Goal: Transaction & Acquisition: Book appointment/travel/reservation

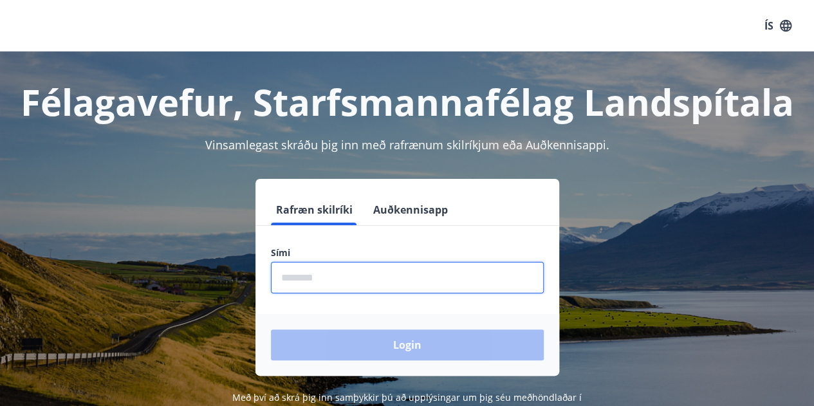
click at [330, 275] on input "phone" at bounding box center [407, 278] width 273 height 32
type input "********"
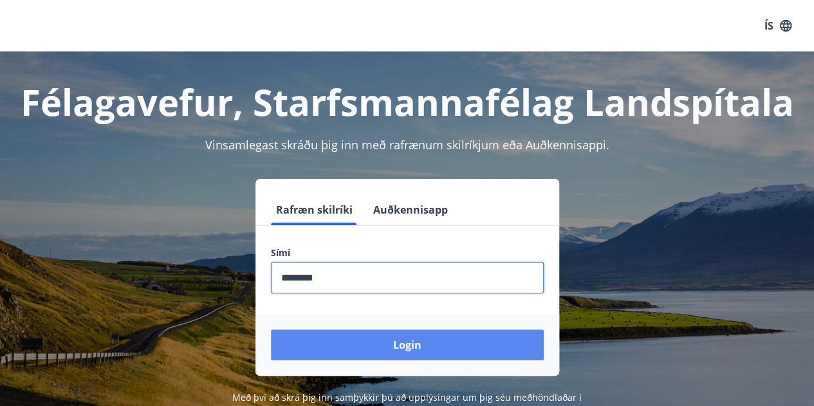
click at [367, 340] on button "Login" at bounding box center [407, 344] width 273 height 31
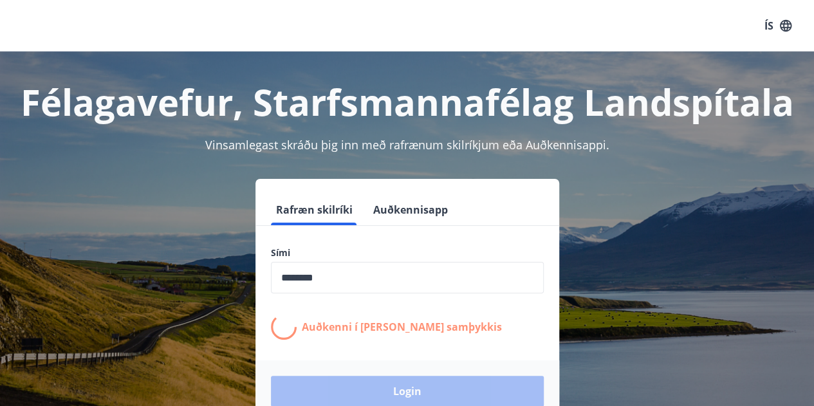
drag, startPoint x: 385, startPoint y: 302, endPoint x: 381, endPoint y: 326, distance: 24.7
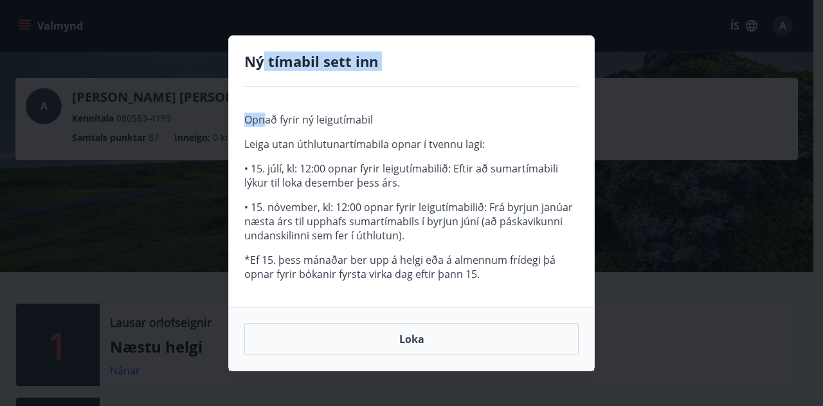
drag, startPoint x: 0, startPoint y: 0, endPoint x: 265, endPoint y: 87, distance: 278.9
click at [265, 87] on div "Ný tímabil sett inn Opnað fyrir ný leigutímabil Leiga utan úthlutunartímabila o…" at bounding box center [411, 203] width 367 height 336
click at [378, 93] on div "Opnað fyrir ný leigutímabil Leiga utan úthlutunartímabila opnar í tvennu lagi: …" at bounding box center [411, 197] width 365 height 220
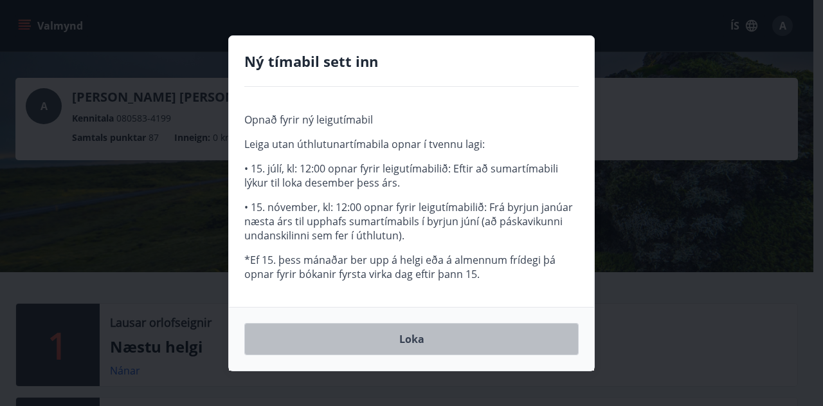
click at [423, 336] on button "Loka" at bounding box center [411, 339] width 334 height 32
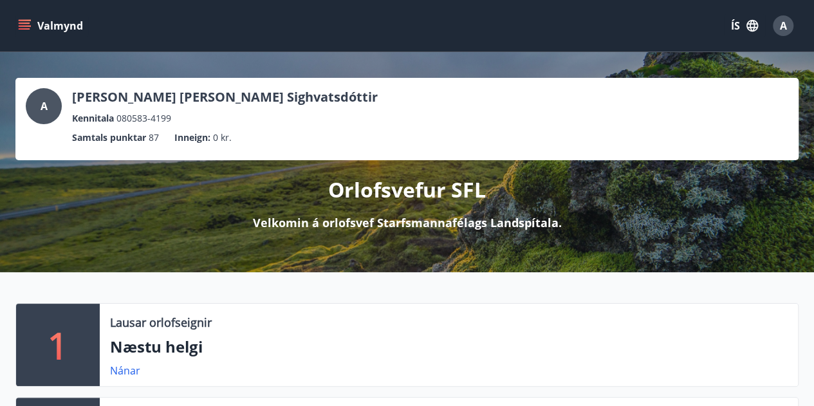
click at [35, 21] on button "Valmynd" at bounding box center [51, 25] width 73 height 23
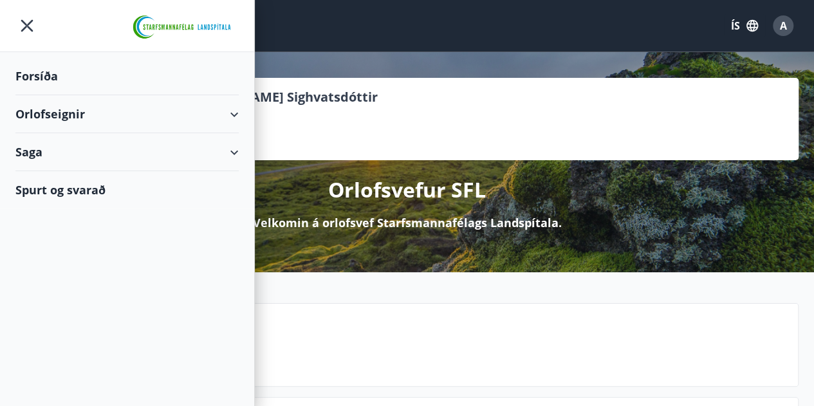
click at [89, 113] on div "Orlofseignir" at bounding box center [126, 114] width 223 height 38
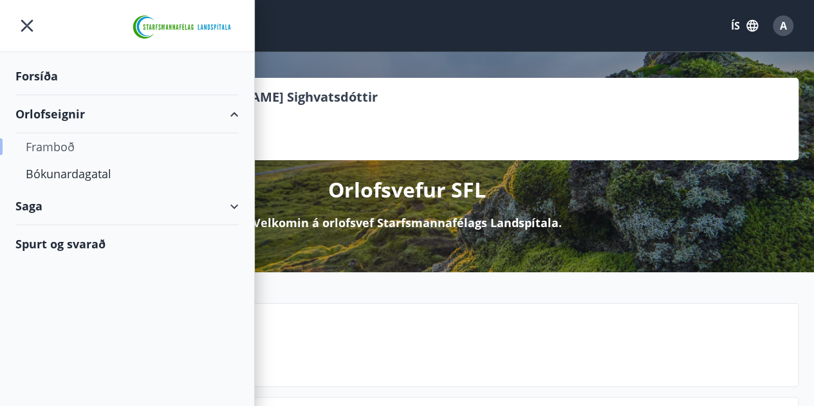
click at [62, 145] on div "Framboð" at bounding box center [127, 146] width 203 height 27
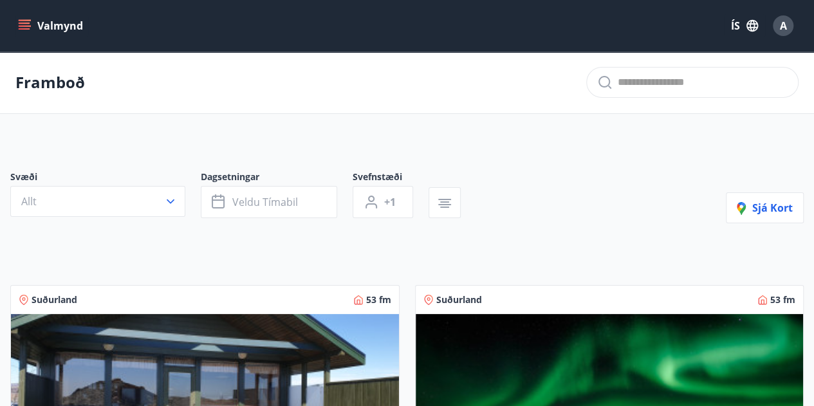
click at [35, 25] on button "Valmynd" at bounding box center [51, 25] width 73 height 23
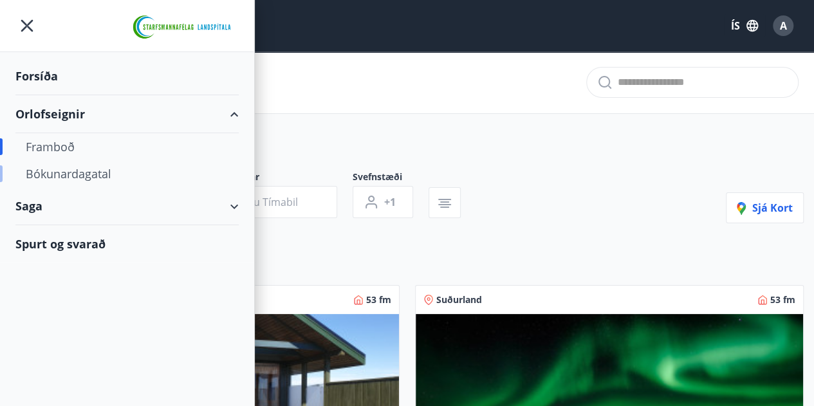
click at [87, 170] on div "Bókunardagatal" at bounding box center [127, 173] width 203 height 27
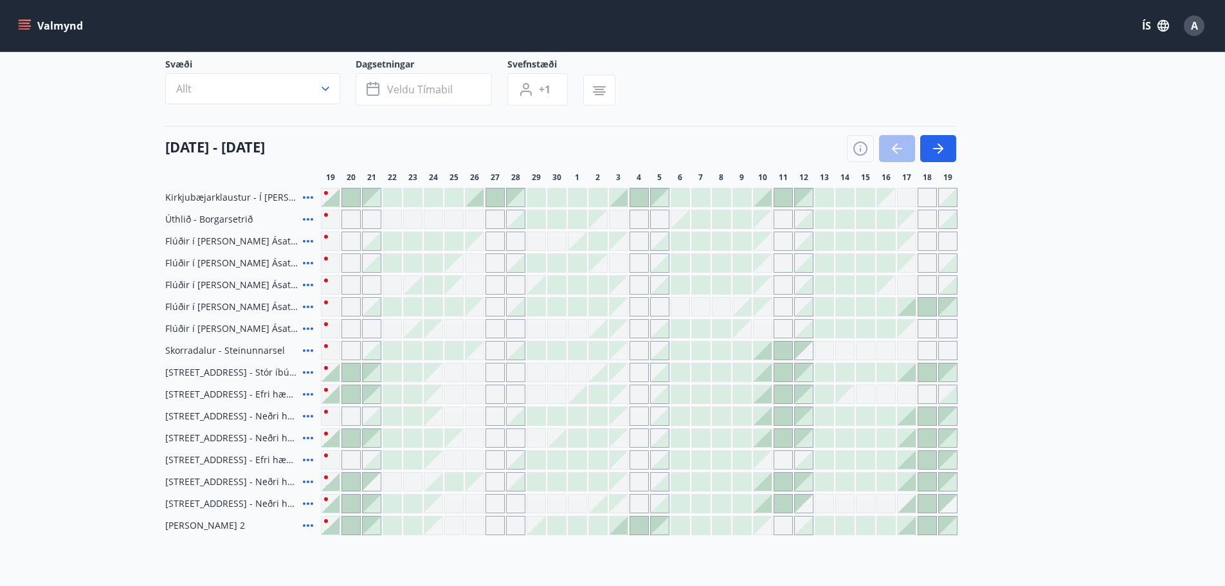
scroll to position [64, 0]
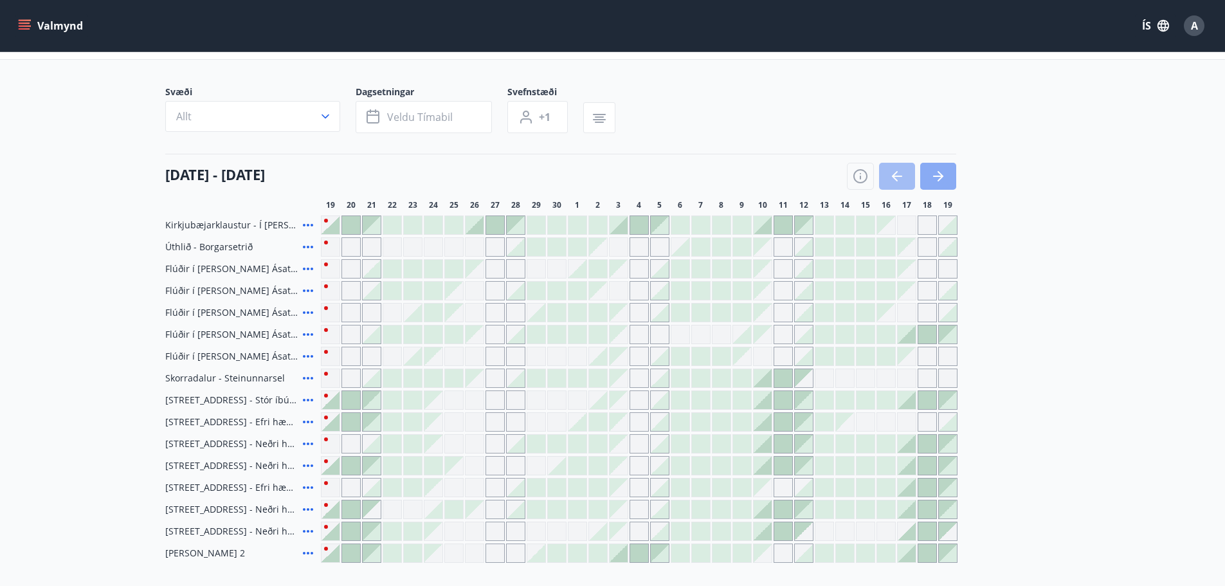
click at [823, 177] on icon "button" at bounding box center [938, 176] width 10 height 1
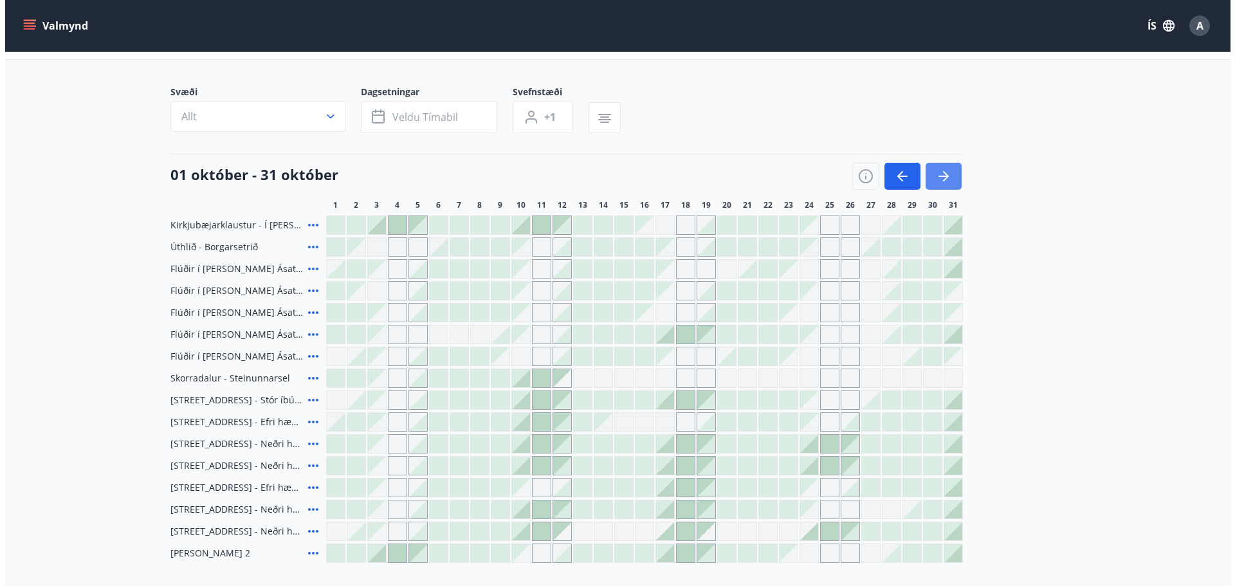
scroll to position [129, 0]
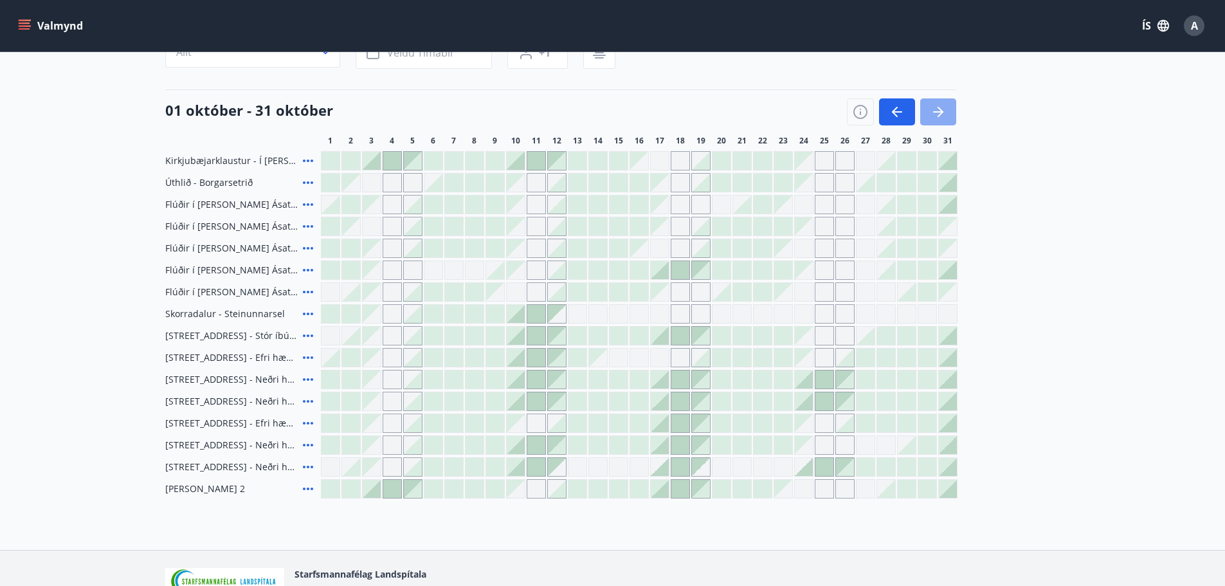
click at [823, 111] on button "button" at bounding box center [938, 111] width 36 height 27
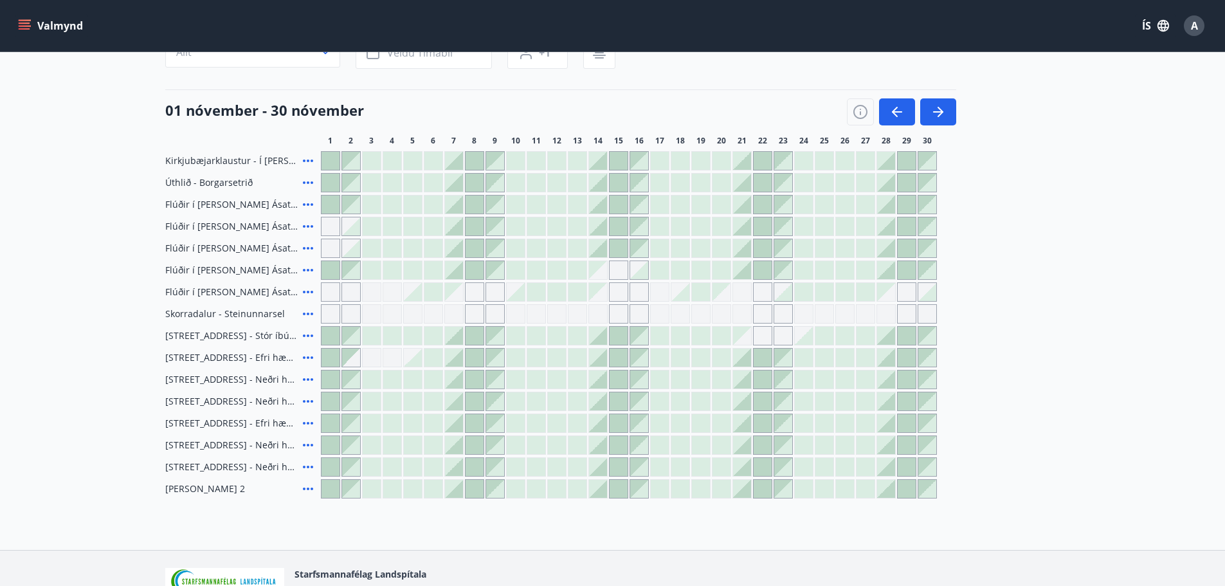
click at [746, 316] on div "Gráir dagar eru ekki bókanlegir" at bounding box center [742, 313] width 19 height 19
click at [823, 274] on div "Kirkjubæjarklaustur - Í landi Hæðargarðs Úthlið - Borgarsetrið Flúðir í landi Á…" at bounding box center [612, 324] width 895 height 347
click at [740, 293] on div "Gráir dagar eru ekki bókanlegir" at bounding box center [742, 291] width 19 height 19
click at [757, 291] on div "Gráir dagar eru ekki bókanlegir" at bounding box center [762, 291] width 19 height 19
click at [785, 293] on div at bounding box center [783, 292] width 18 height 18
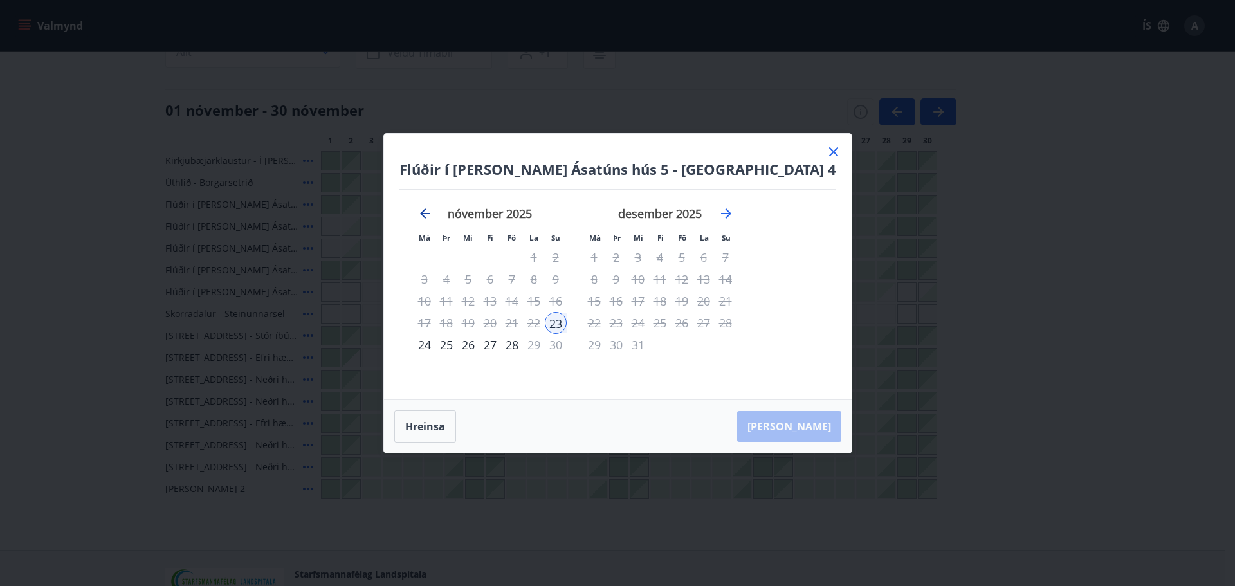
click at [433, 210] on icon "Move backward to switch to the previous month." at bounding box center [424, 213] width 15 height 15
click at [734, 208] on icon "Move forward to switch to the next month." at bounding box center [725, 213] width 15 height 15
click at [433, 211] on icon "Move backward to switch to the previous month." at bounding box center [424, 213] width 15 height 15
click at [430, 212] on icon "Move backward to switch to the previous month." at bounding box center [425, 213] width 10 height 10
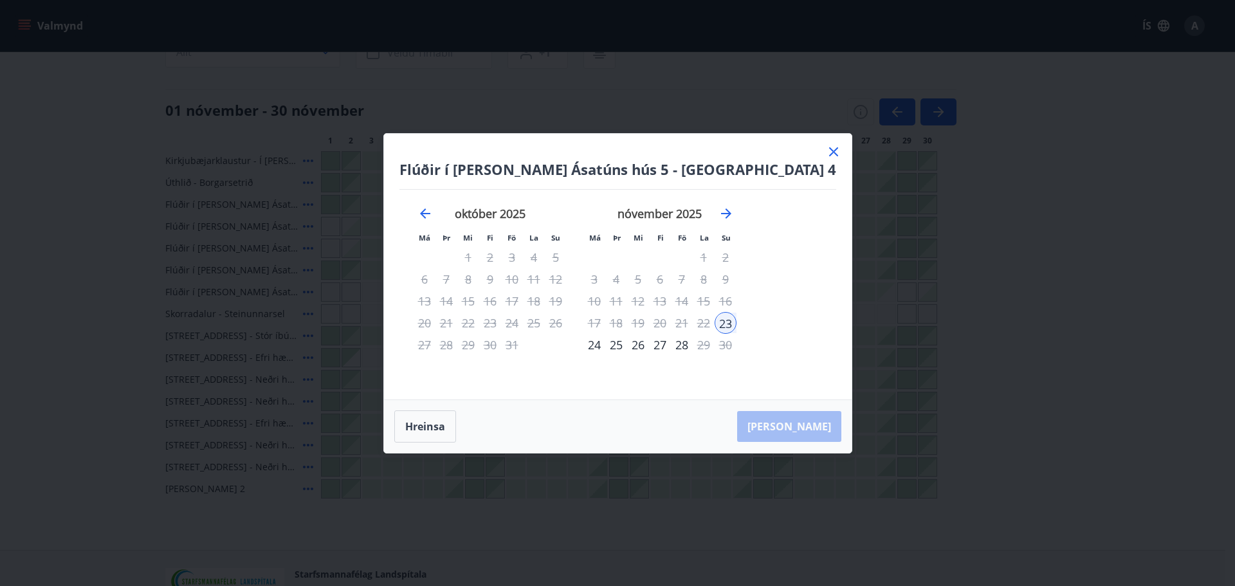
click at [823, 148] on icon at bounding box center [833, 151] width 9 height 9
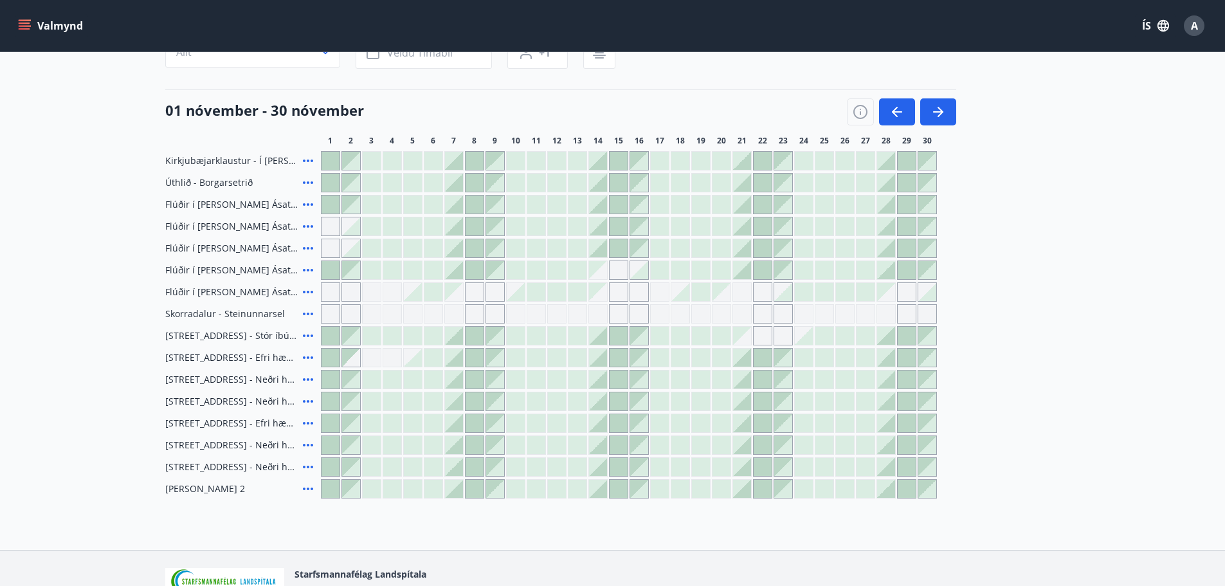
click at [313, 269] on icon at bounding box center [307, 269] width 15 height 15
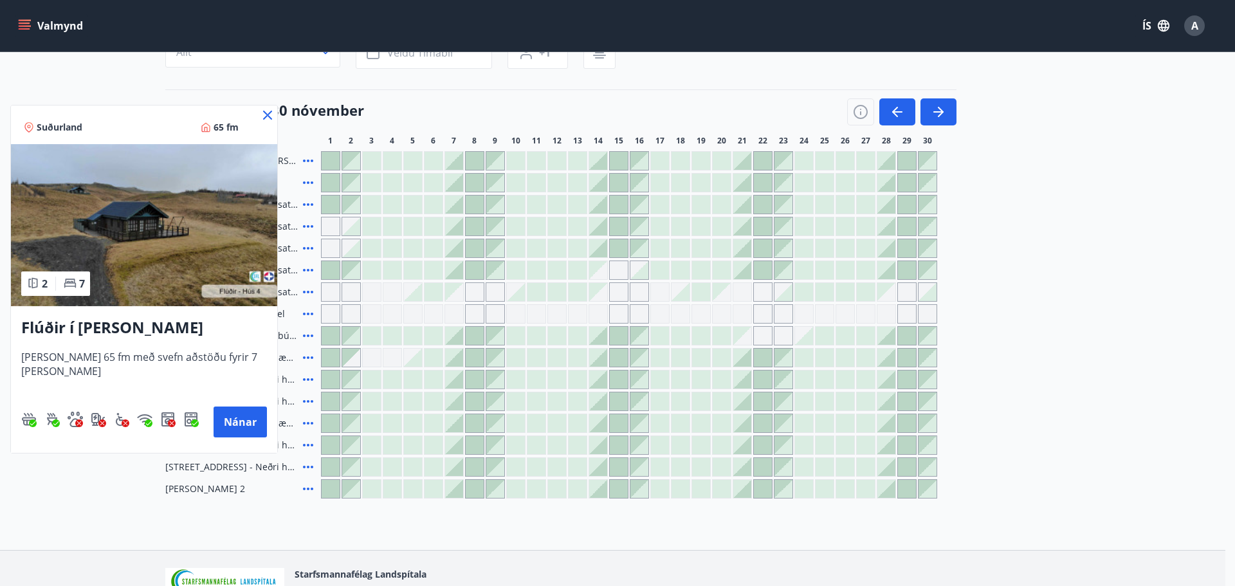
click at [260, 113] on icon at bounding box center [267, 114] width 15 height 15
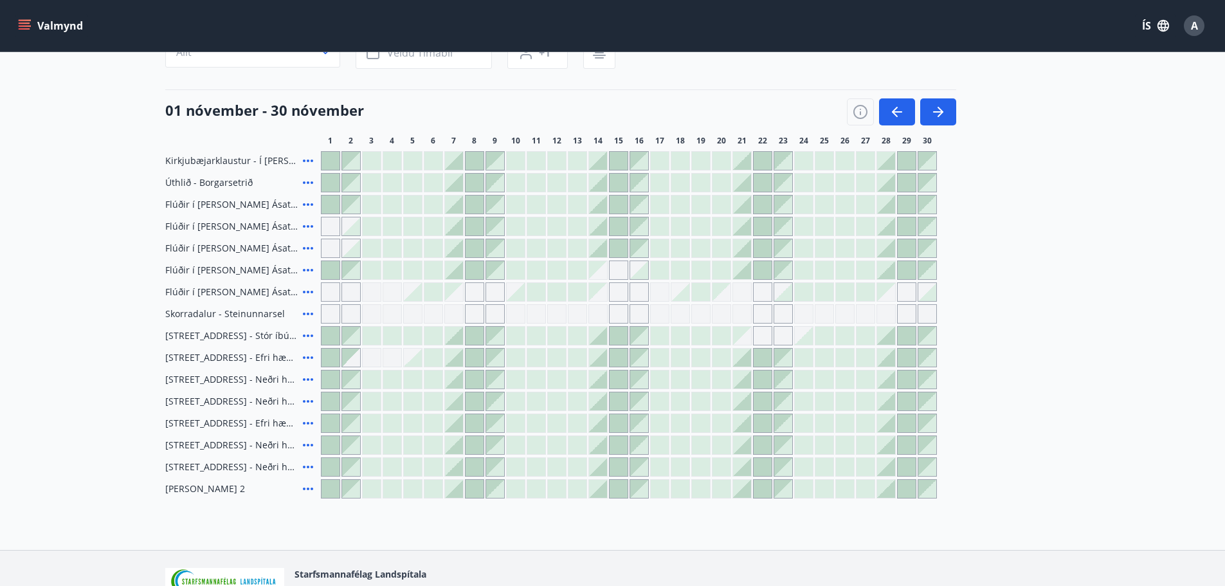
click at [738, 271] on div at bounding box center [742, 270] width 18 height 18
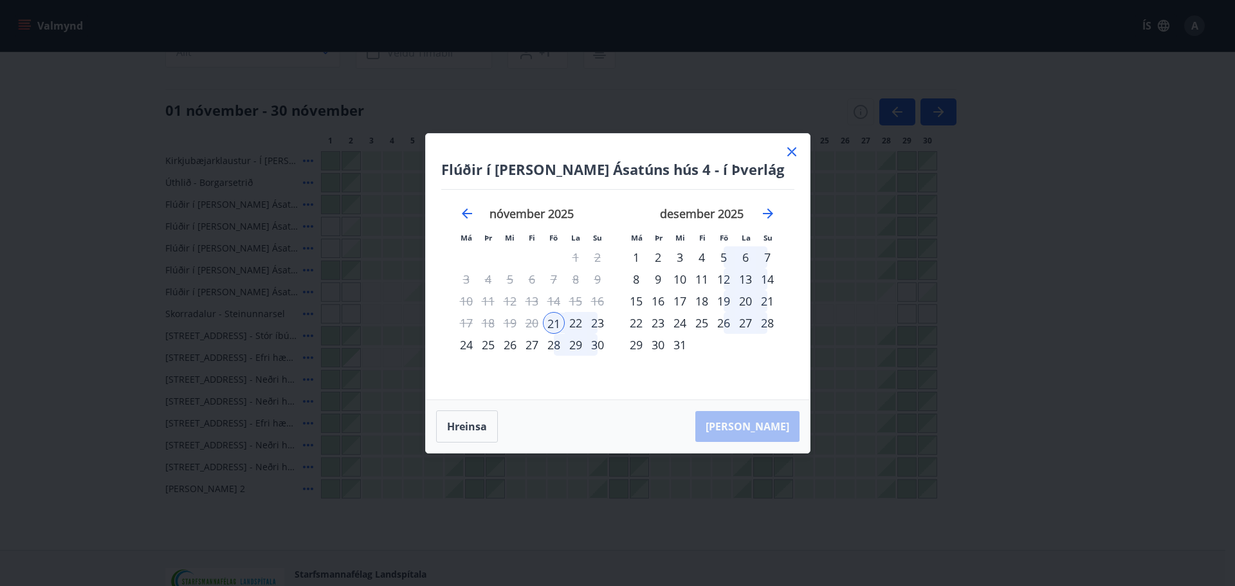
click at [601, 320] on div "23" at bounding box center [598, 323] width 22 height 22
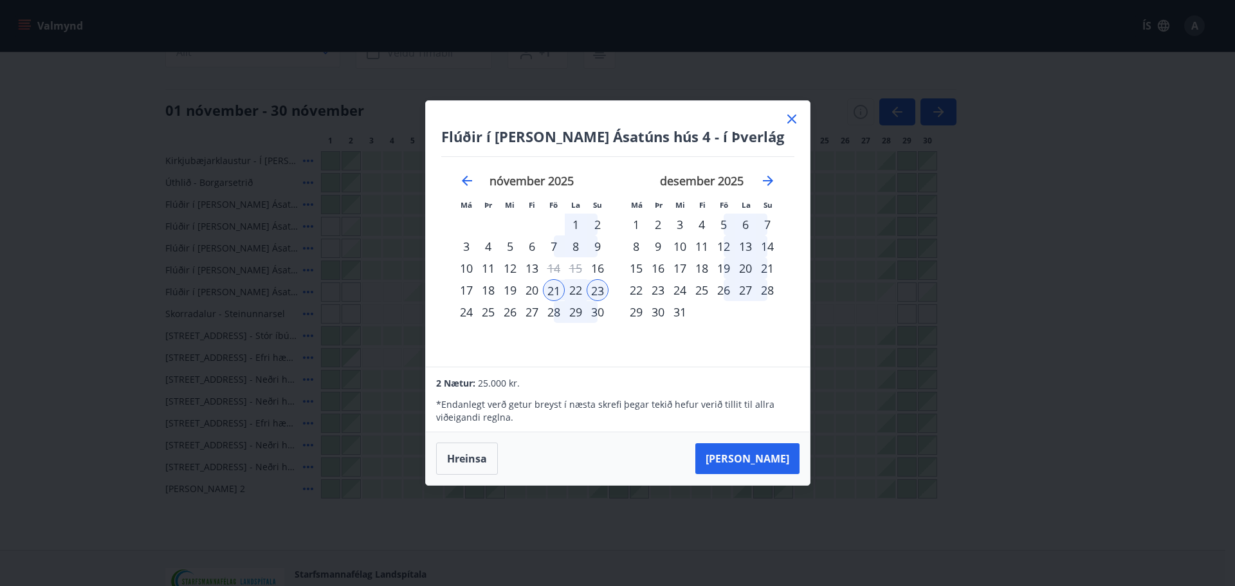
click at [789, 115] on icon at bounding box center [791, 118] width 15 height 15
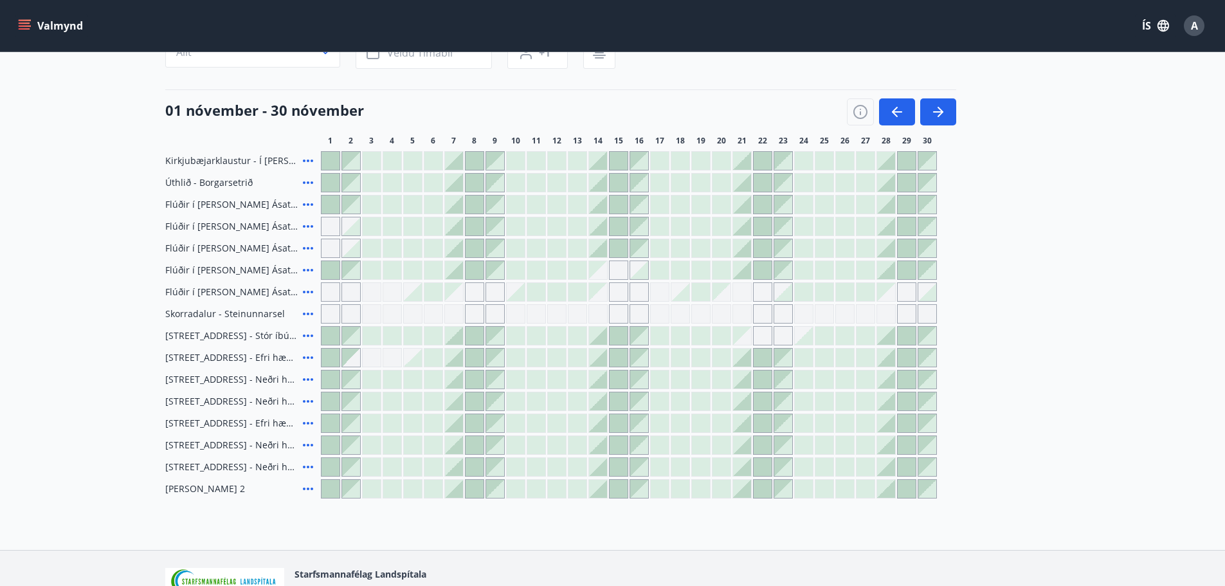
click at [307, 266] on icon at bounding box center [307, 269] width 15 height 15
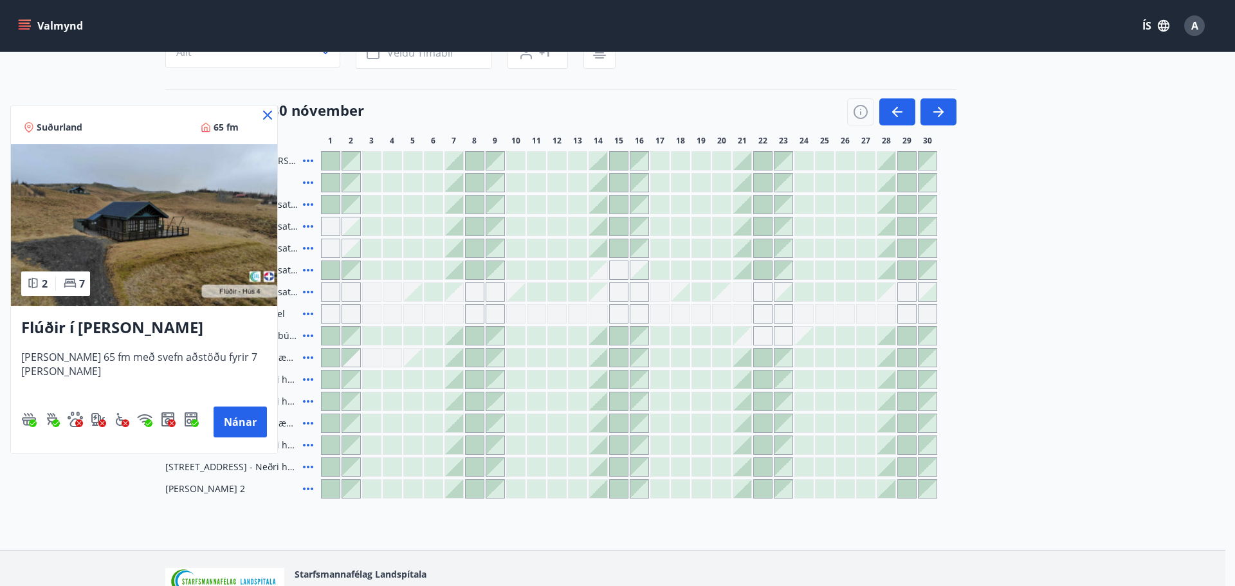
click at [267, 113] on icon at bounding box center [267, 114] width 15 height 15
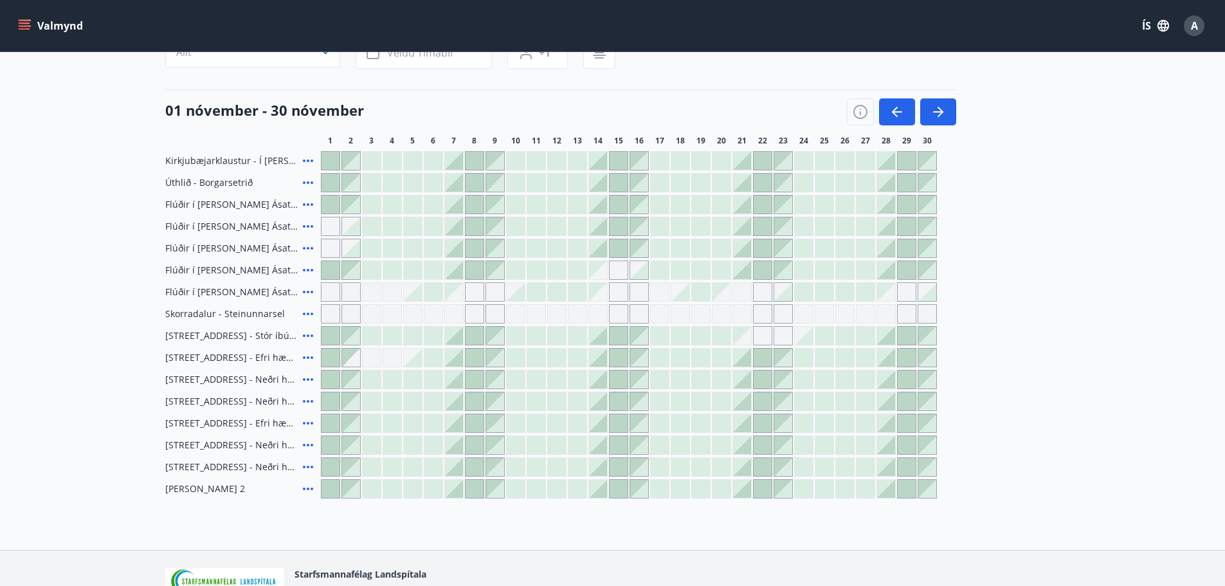
click at [311, 180] on icon at bounding box center [307, 182] width 15 height 15
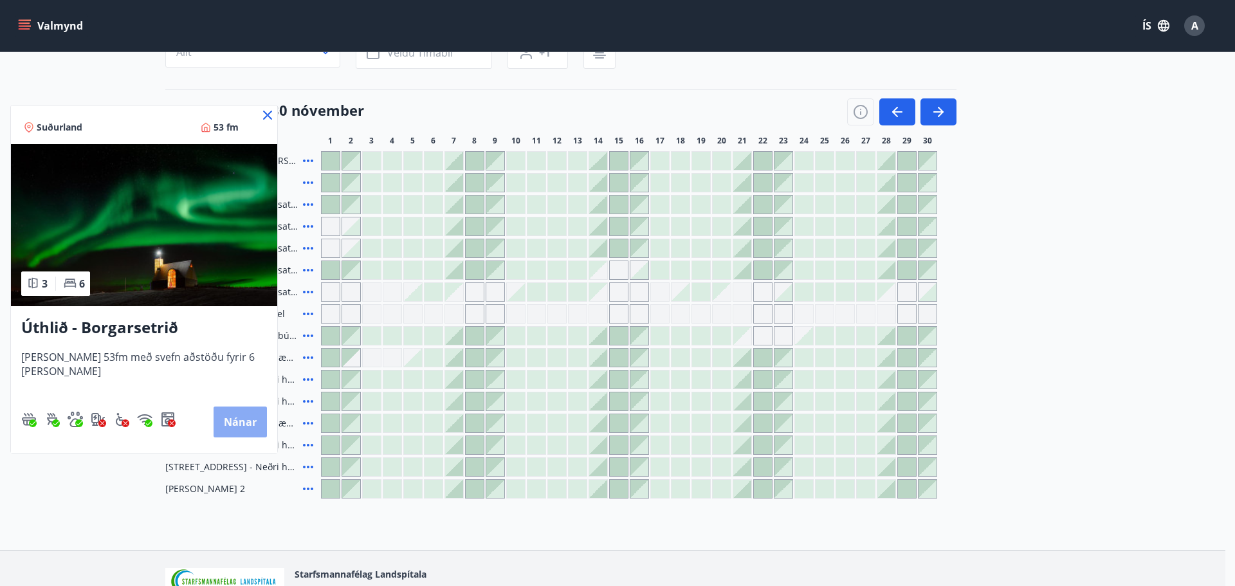
click at [214, 405] on button "Nánar" at bounding box center [240, 422] width 53 height 31
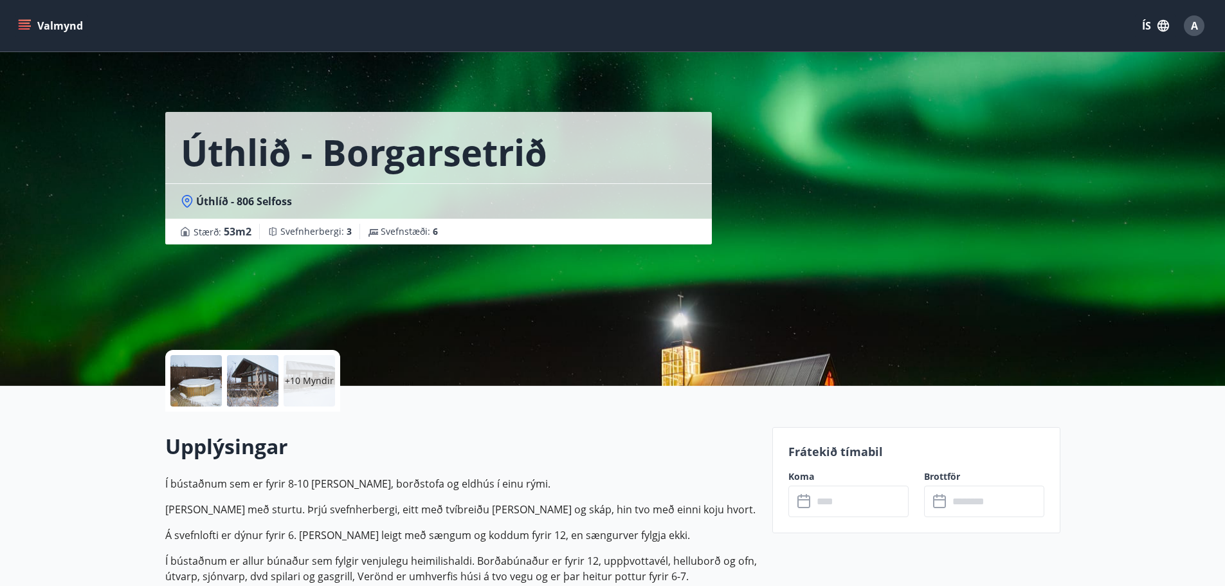
click at [314, 370] on div "+10 Myndir" at bounding box center [309, 380] width 51 height 51
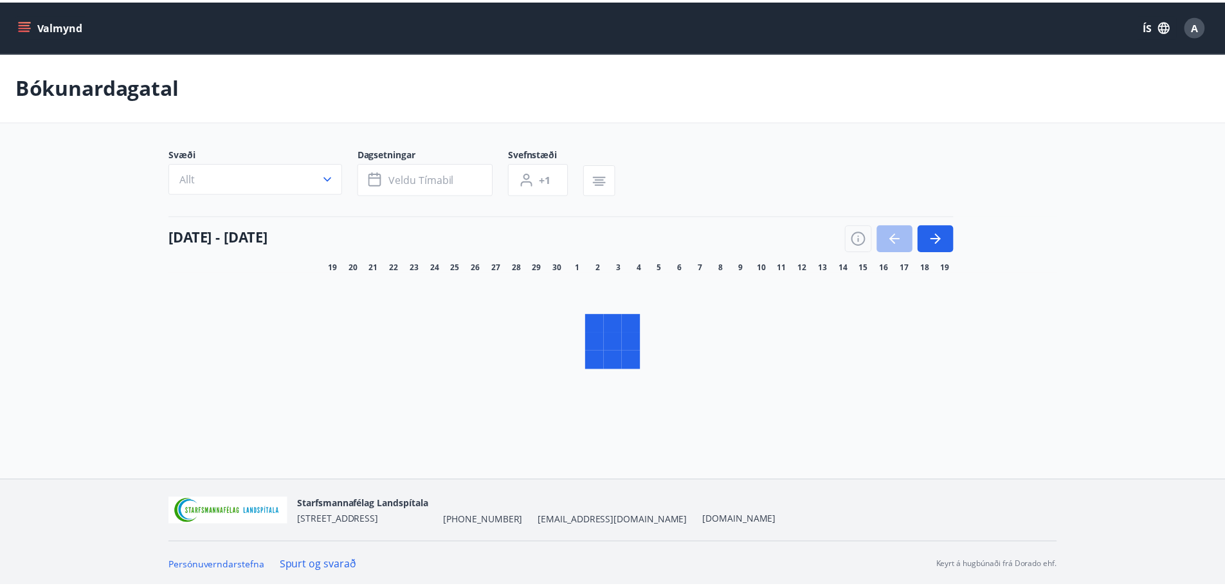
scroll to position [2, 0]
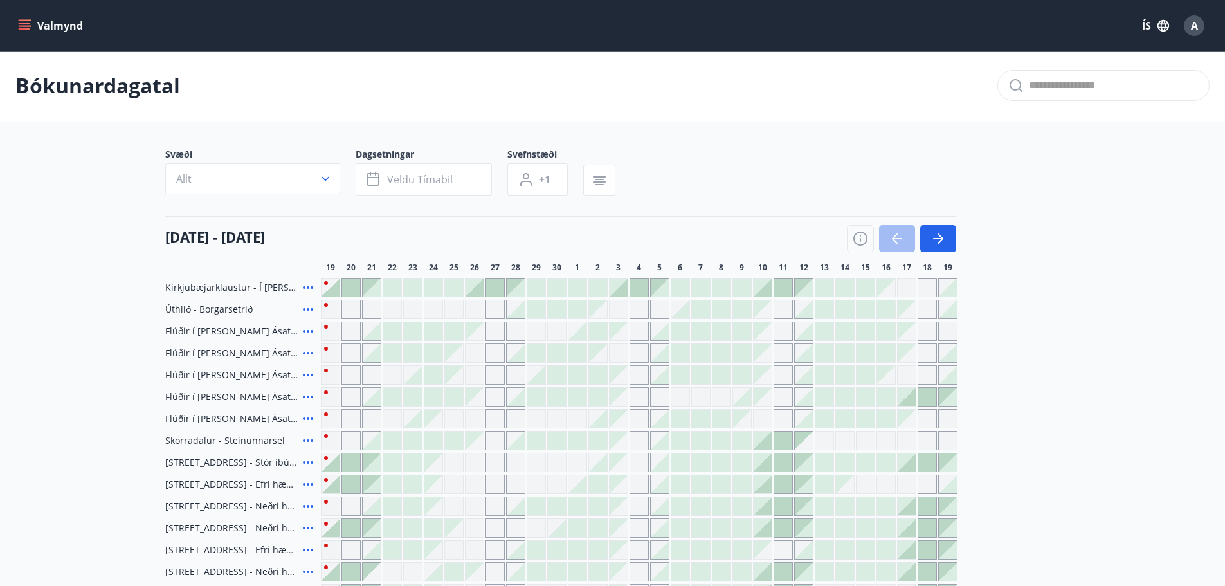
click at [218, 356] on span "Flúðir í landi Ásatúns hús 2 - í Stórheiði E" at bounding box center [231, 353] width 132 height 13
click at [303, 358] on icon at bounding box center [307, 352] width 15 height 15
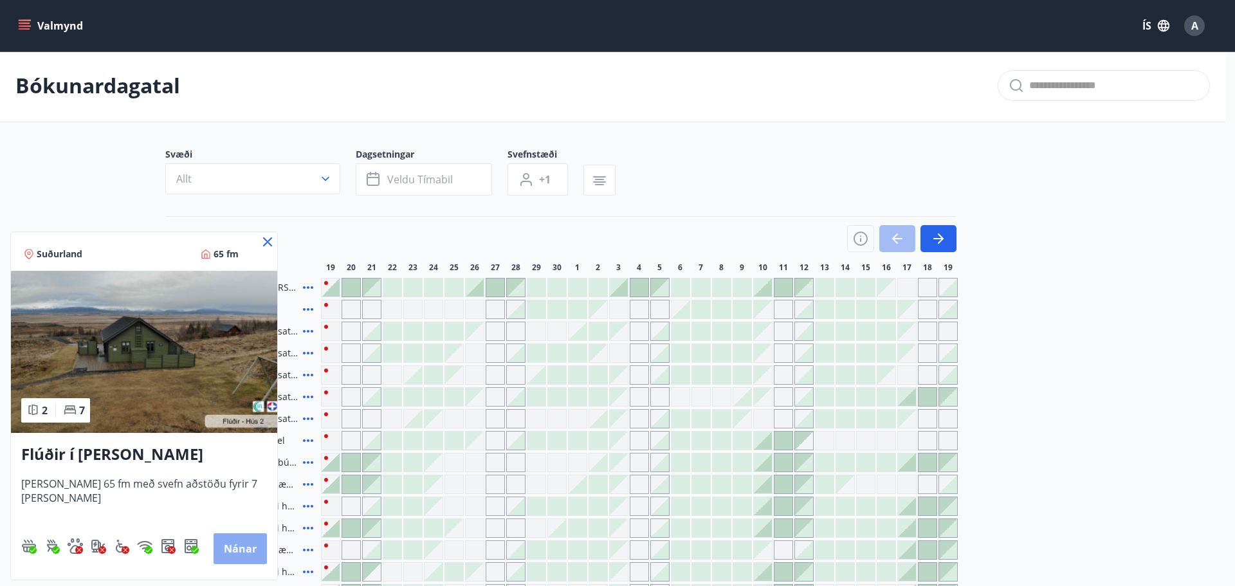
click at [252, 405] on button "Nánar" at bounding box center [240, 548] width 53 height 31
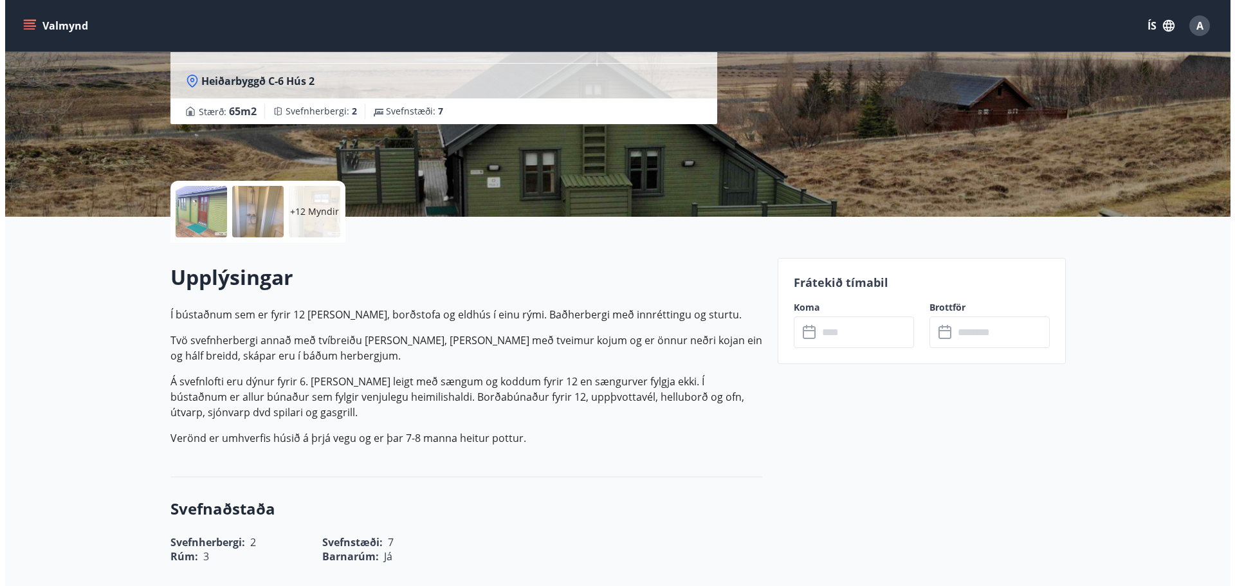
scroll to position [129, 0]
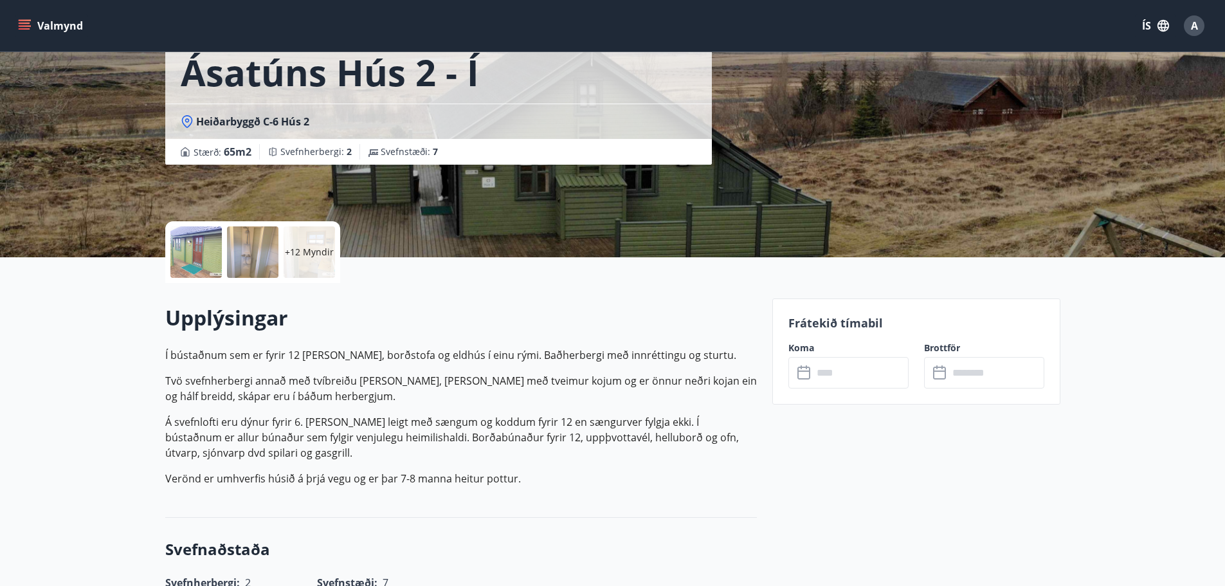
click at [313, 240] on div "+12 Myndir" at bounding box center [309, 251] width 51 height 51
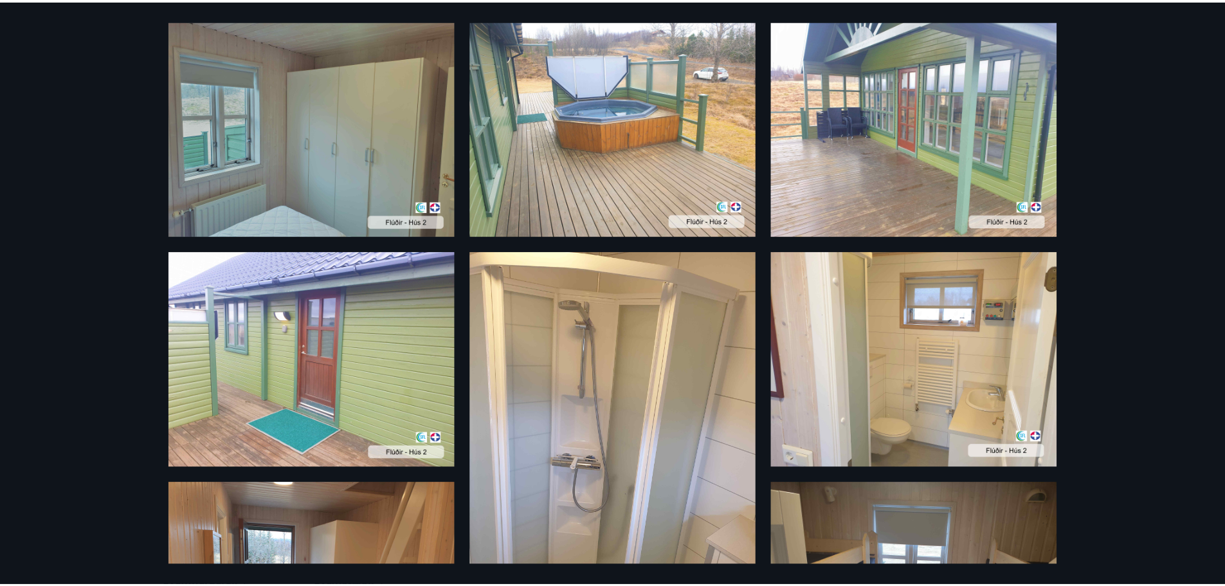
scroll to position [0, 0]
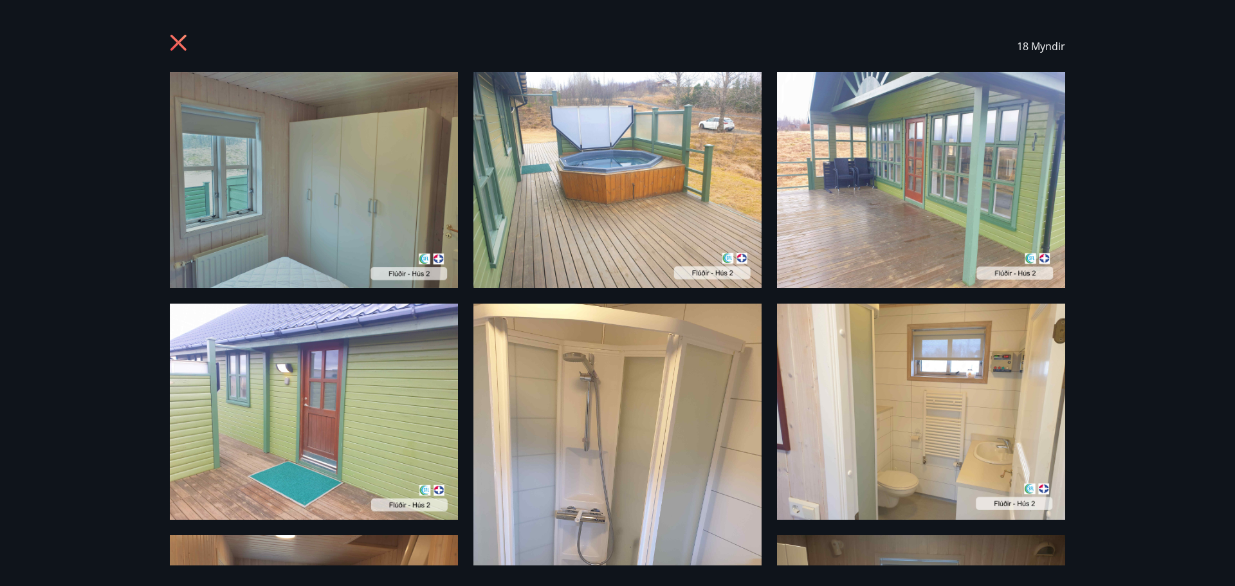
click at [178, 40] on icon at bounding box center [180, 44] width 21 height 21
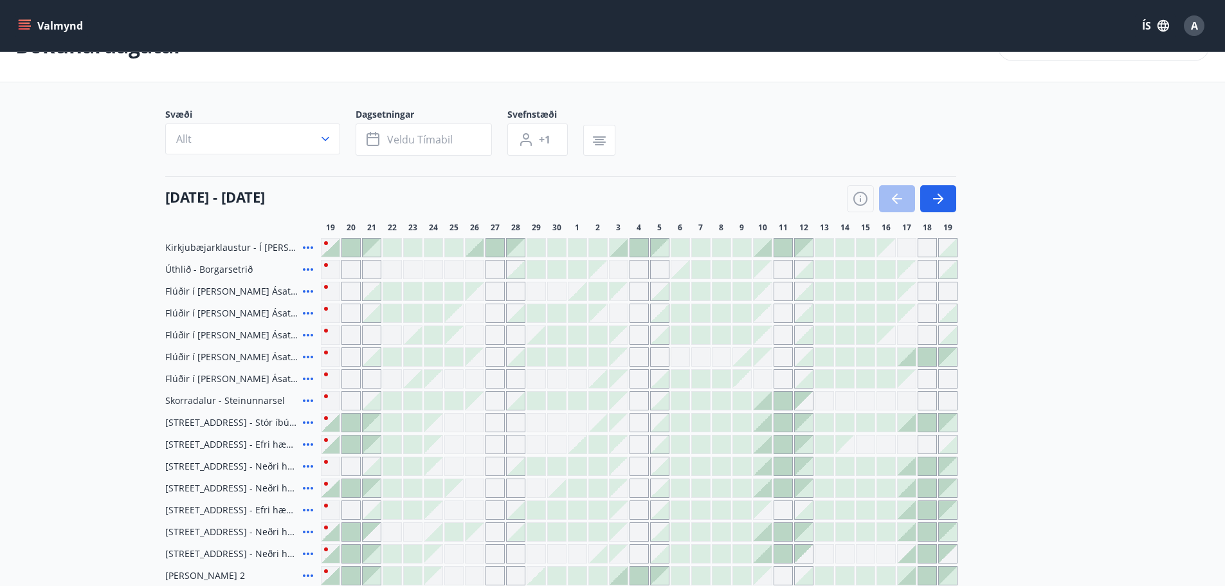
scroll to position [64, 0]
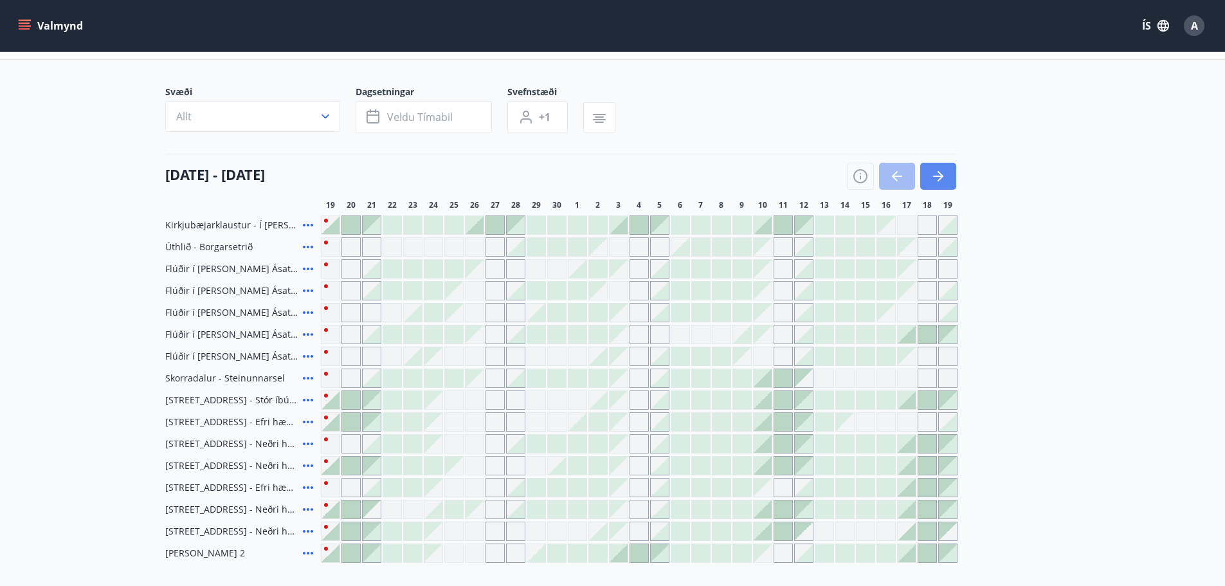
click at [823, 181] on icon "button" at bounding box center [938, 176] width 15 height 15
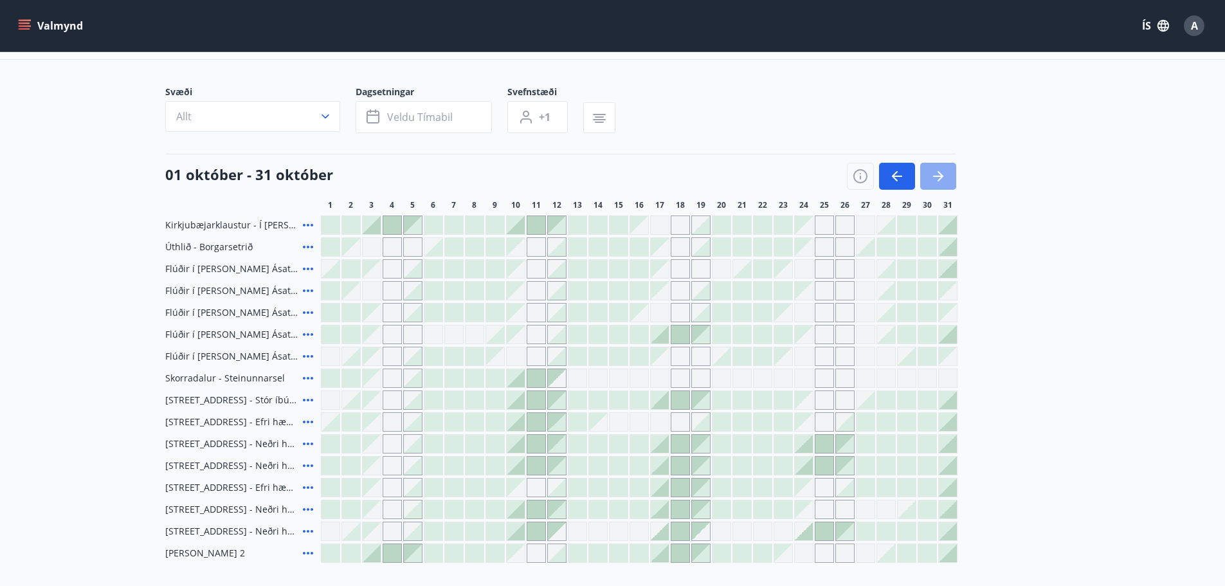
click at [823, 181] on icon "button" at bounding box center [938, 176] width 15 height 15
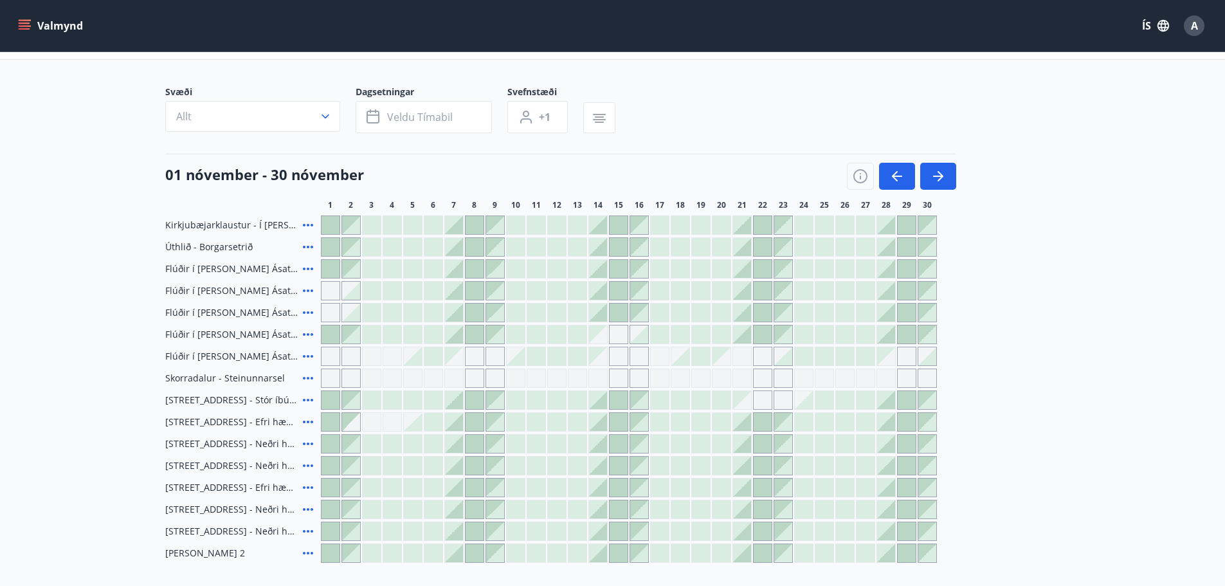
click at [28, 24] on icon "menu" at bounding box center [24, 25] width 13 height 13
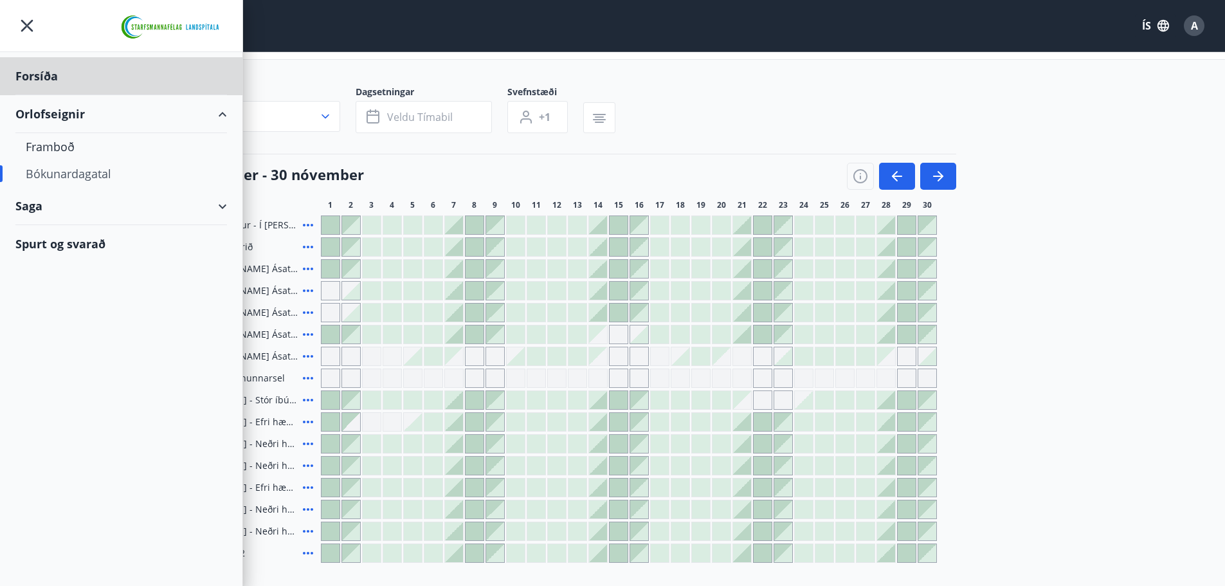
drag, startPoint x: 30, startPoint y: 74, endPoint x: 359, endPoint y: 69, distance: 328.7
click at [359, 69] on main "Bókunardagatal Svæði Allt Dagsetningar Veldu tímabil Svefnstæði +1 01 nóvember …" at bounding box center [612, 275] width 1225 height 576
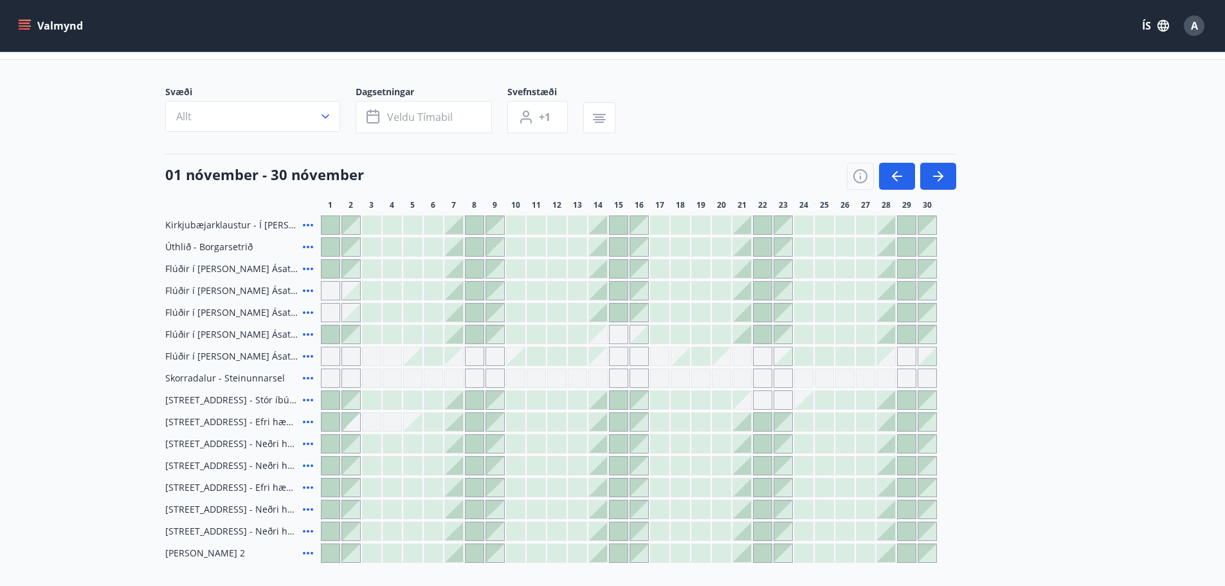
click at [26, 23] on icon "menu" at bounding box center [25, 23] width 12 height 1
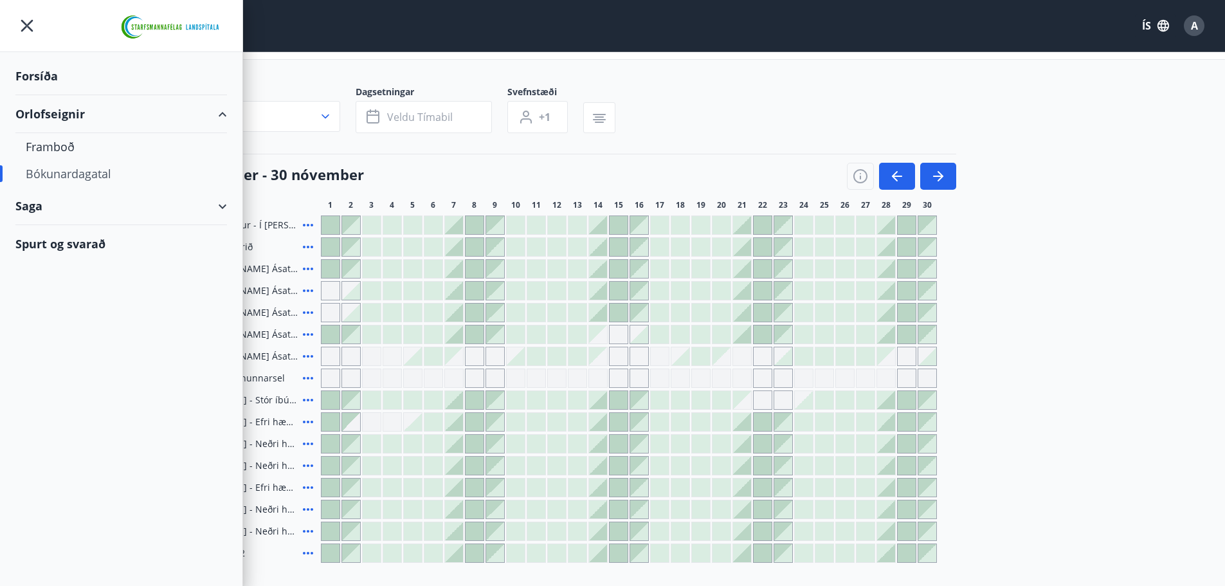
click at [47, 75] on div "Forsíða" at bounding box center [121, 76] width 212 height 38
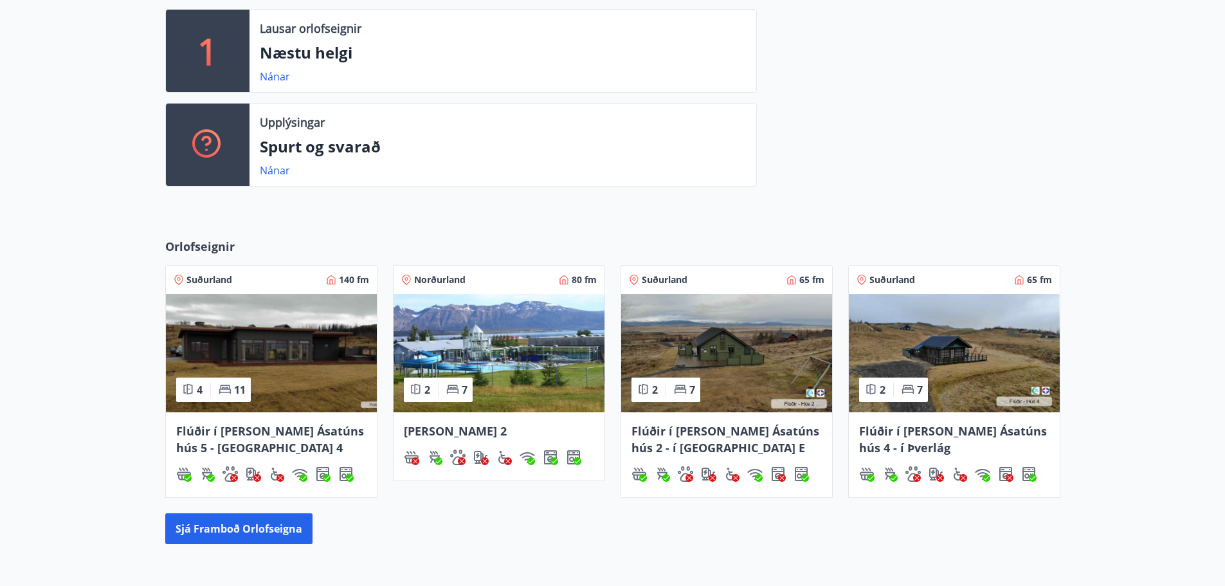
scroll to position [491, 0]
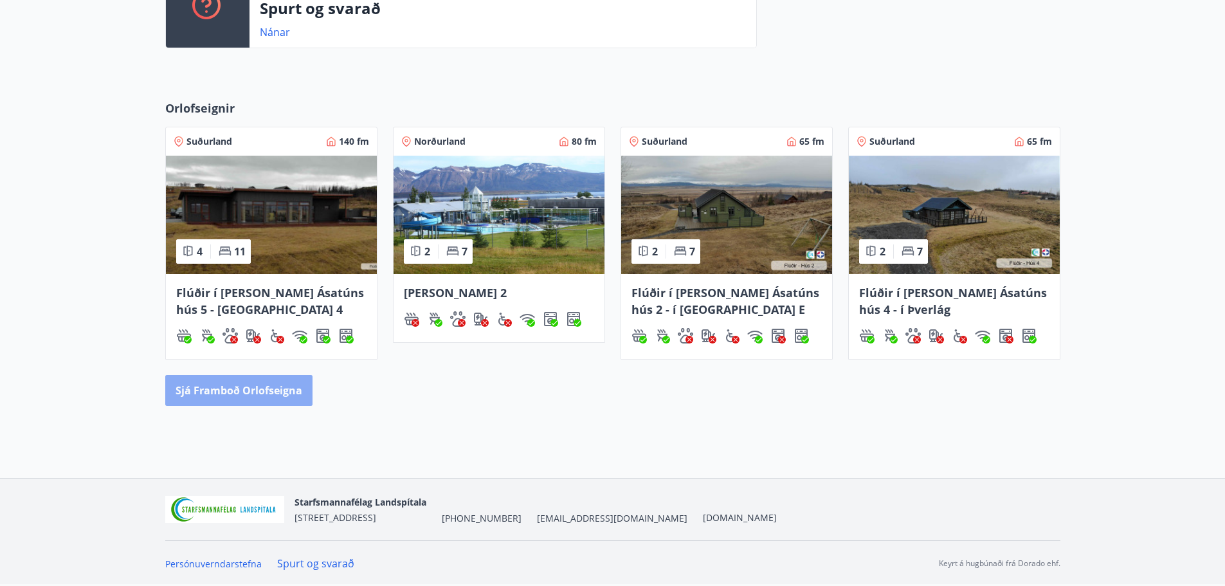
click at [270, 394] on button "Sjá framboð orlofseigna" at bounding box center [238, 390] width 147 height 31
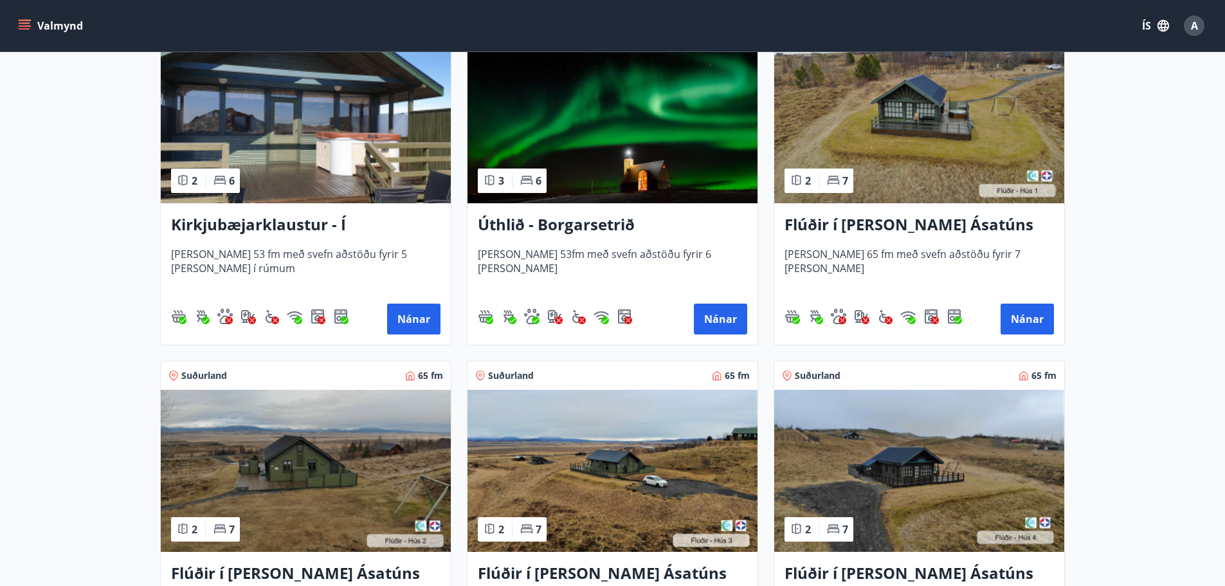
scroll to position [322, 0]
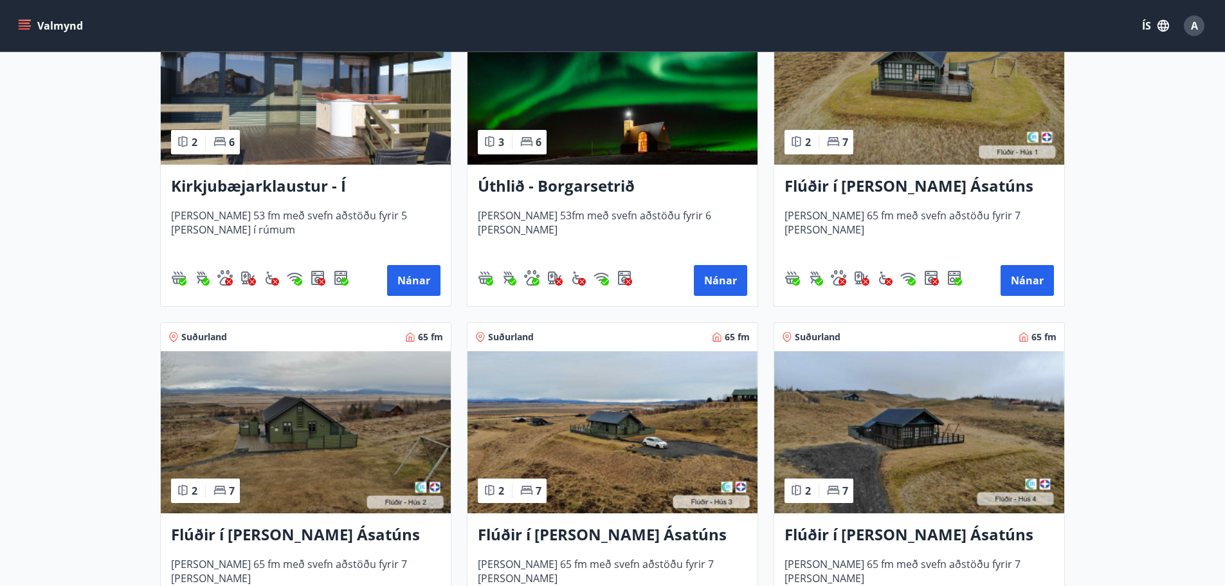
drag, startPoint x: 933, startPoint y: 186, endPoint x: 890, endPoint y: 192, distance: 43.6
click at [823, 192] on h3 "Flúðir í landi Ásatúns hús 1 - í Skálaheiði C" at bounding box center [920, 186] width 270 height 23
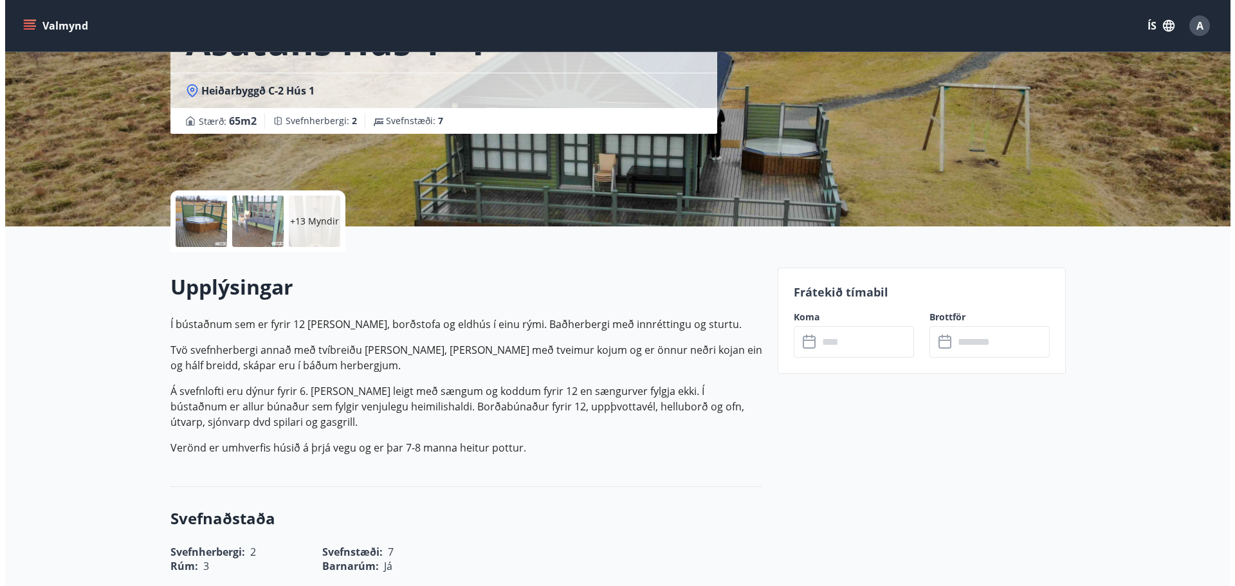
scroll to position [193, 0]
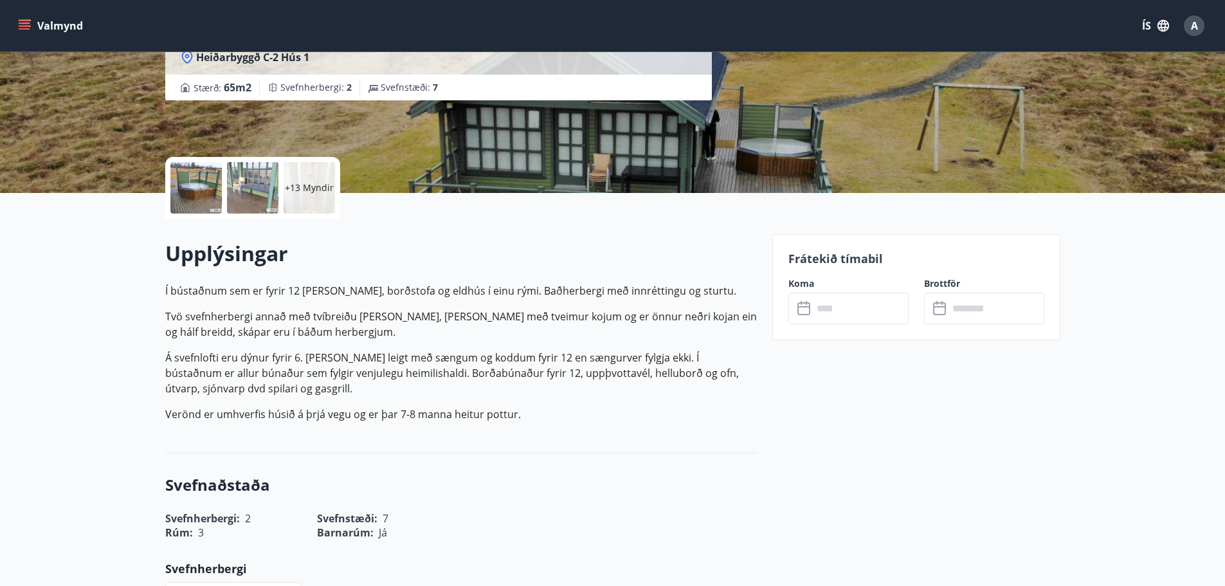
click at [305, 196] on div "+13 Myndir" at bounding box center [309, 187] width 51 height 51
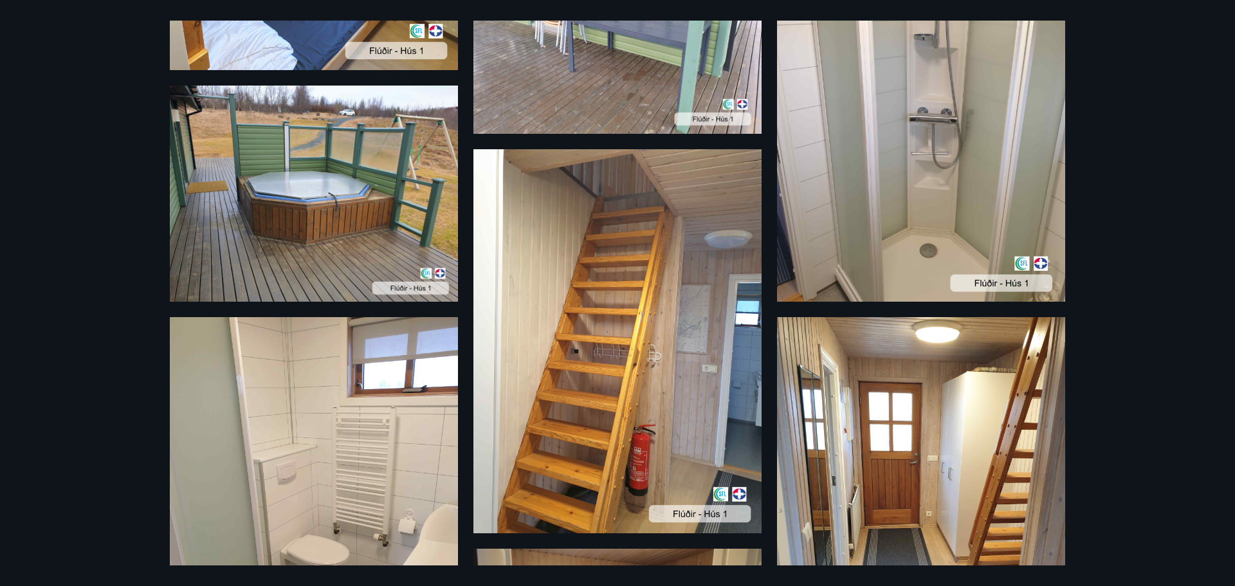
scroll to position [322, 0]
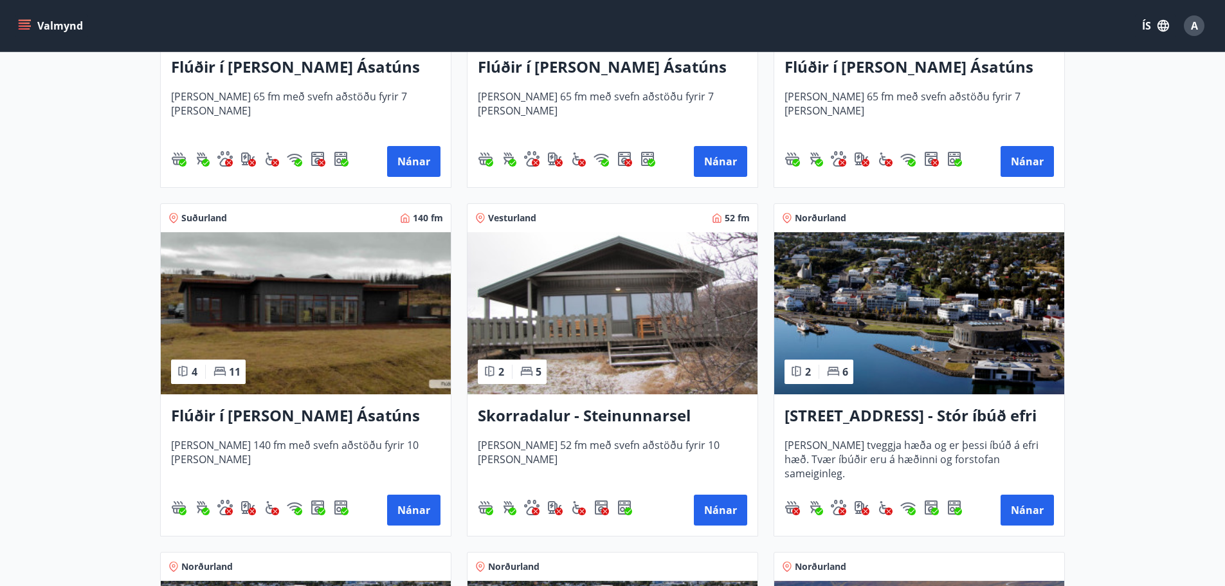
scroll to position [836, 0]
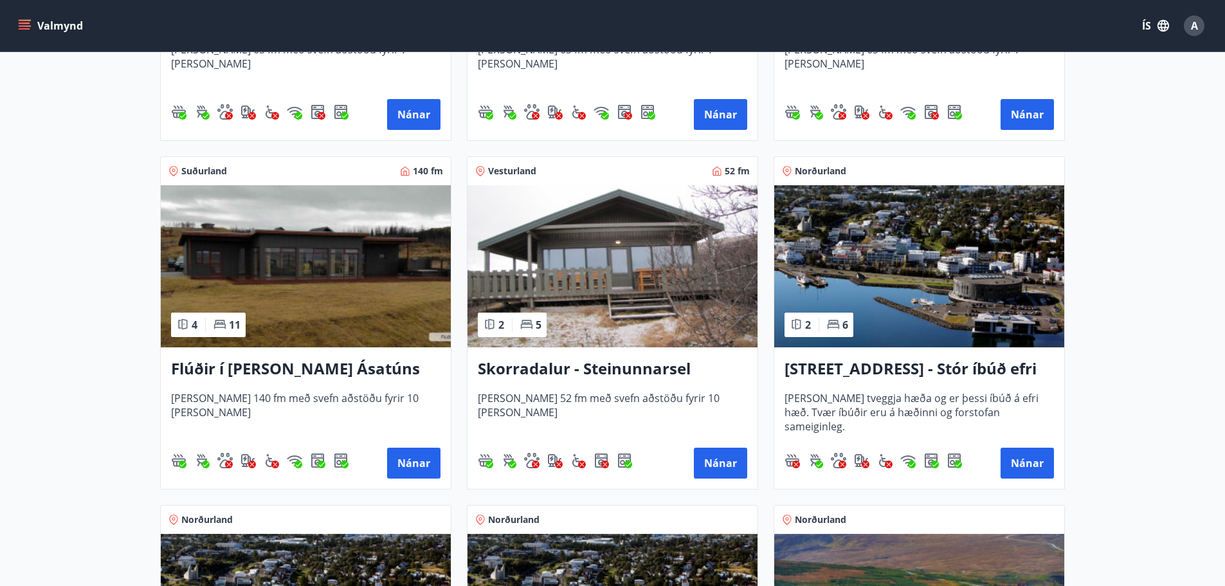
click at [309, 370] on h3 "Flúðir í landi Ásatúns hús 5 - Móadalur 4" at bounding box center [306, 369] width 270 height 23
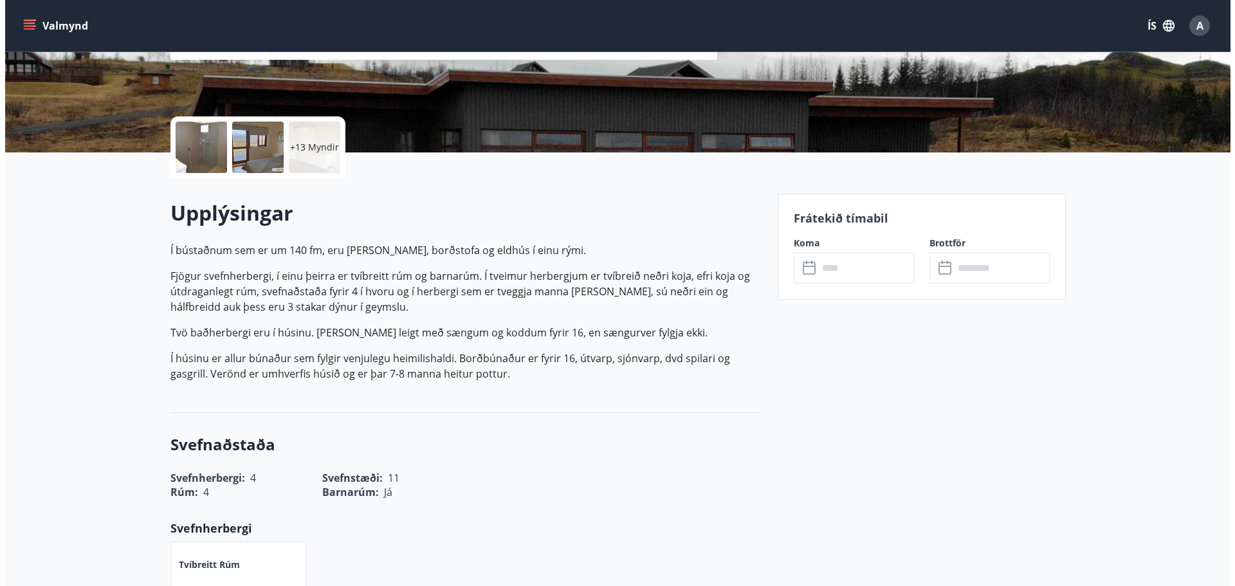
scroll to position [257, 0]
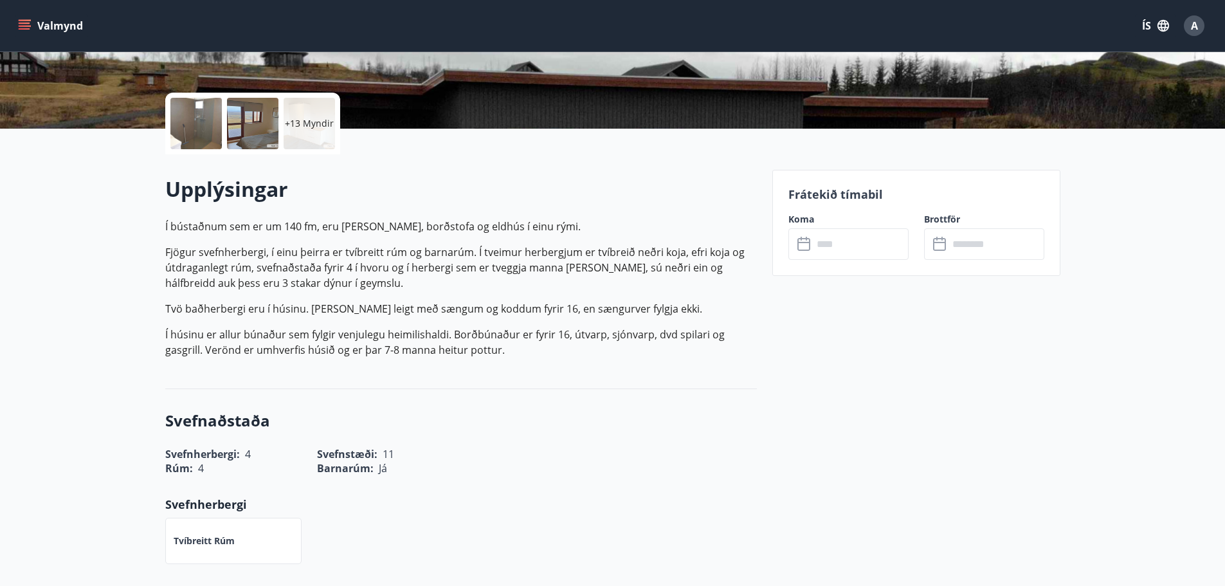
click at [320, 104] on div "+13 Myndir" at bounding box center [309, 123] width 51 height 51
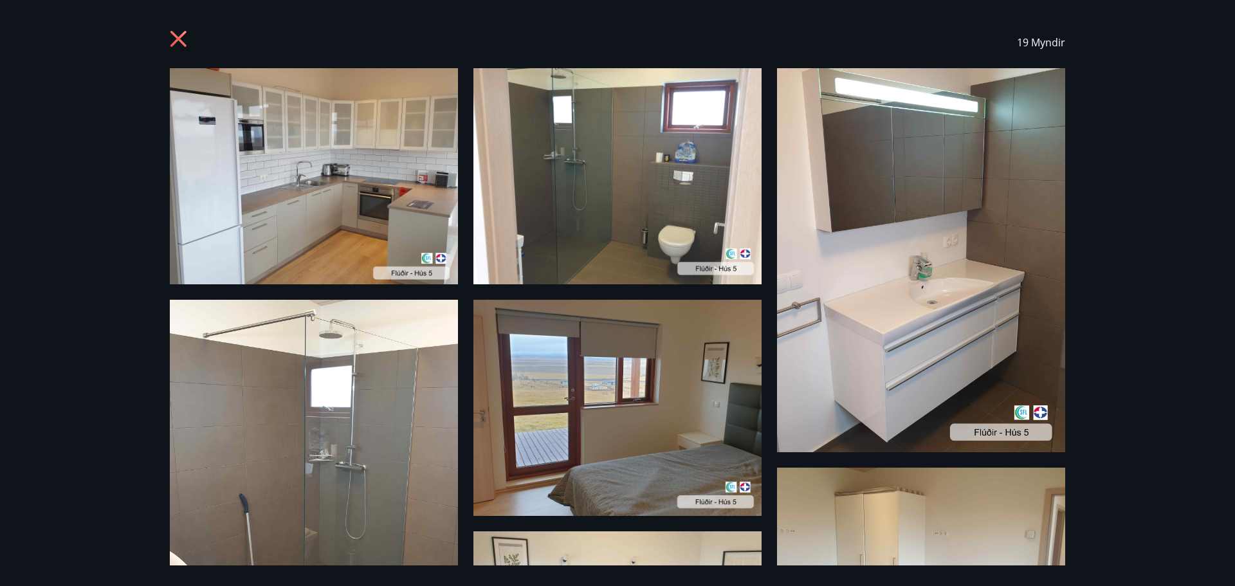
scroll to position [0, 0]
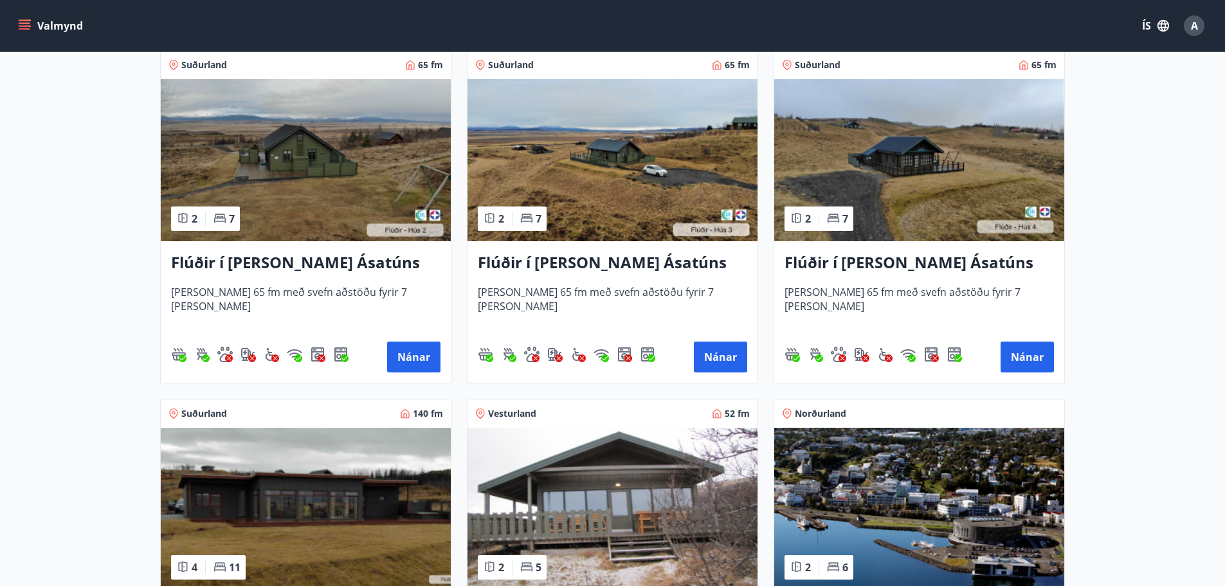
scroll to position [643, 0]
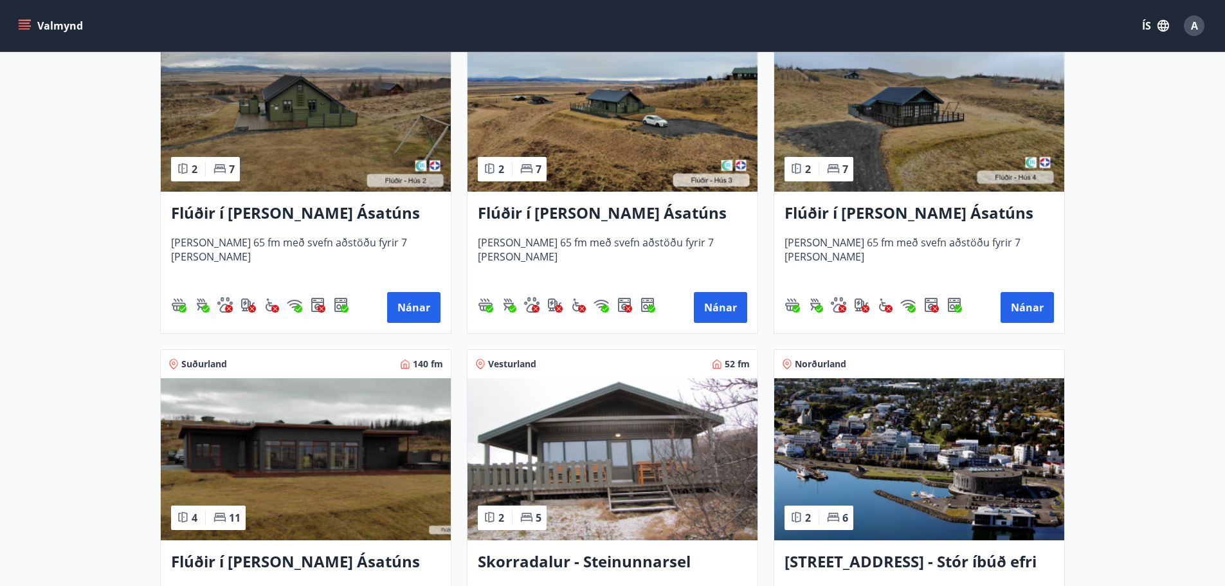
click at [823, 208] on h3 "Flúðir í landi Ásatúns hús 4 - í Þverlág" at bounding box center [920, 213] width 270 height 23
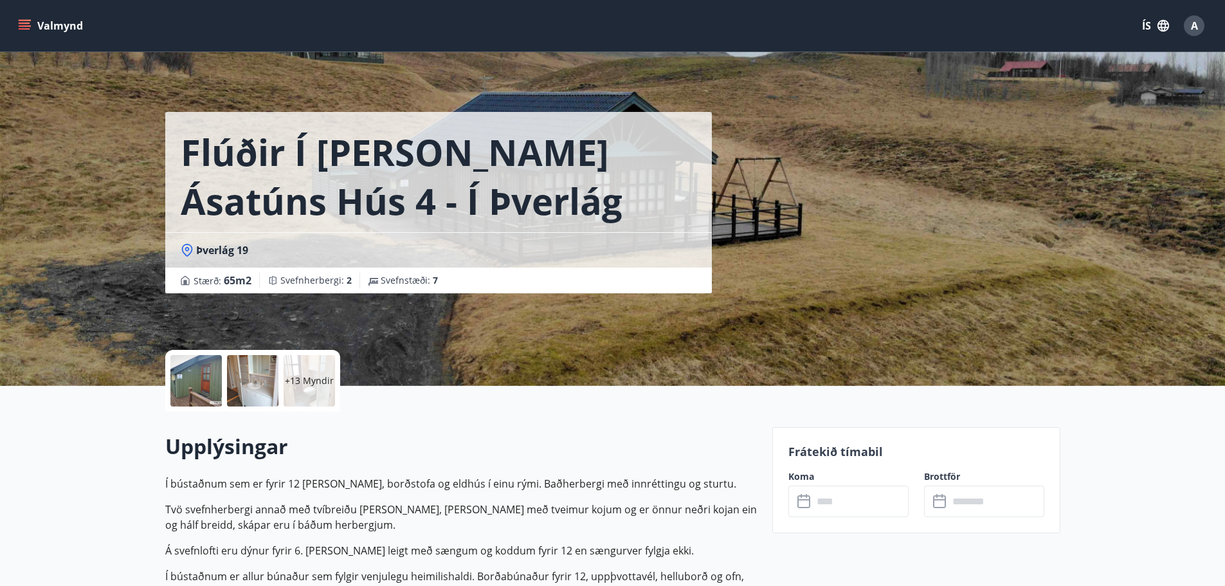
click at [315, 379] on p "+13 Myndir" at bounding box center [309, 380] width 49 height 13
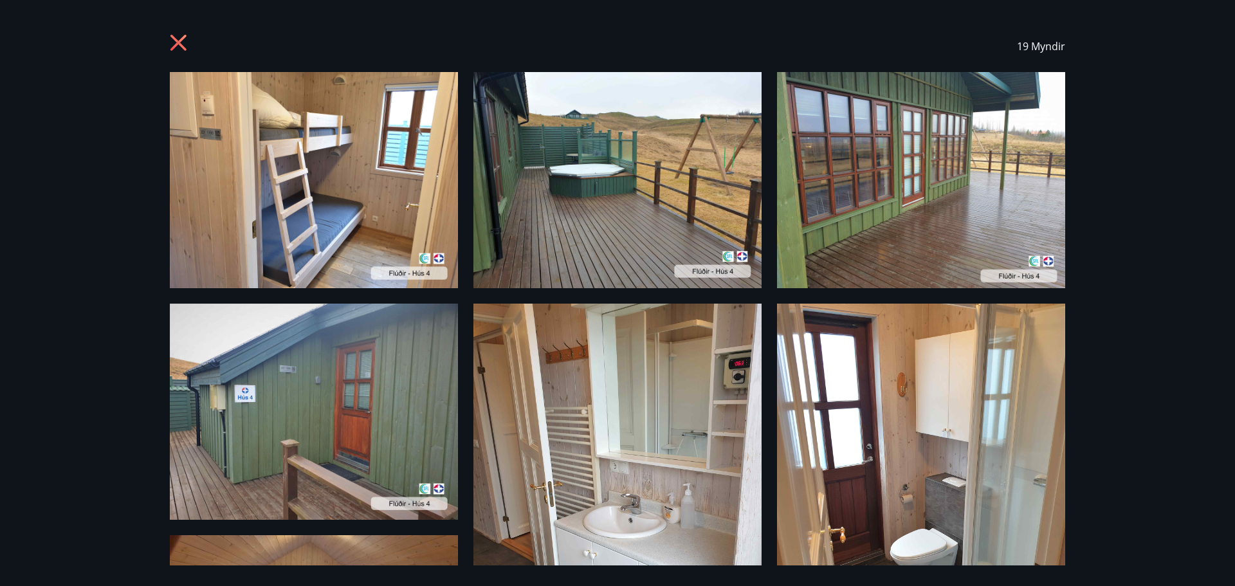
click at [176, 44] on icon at bounding box center [178, 43] width 16 height 16
